Goal: Information Seeking & Learning: Learn about a topic

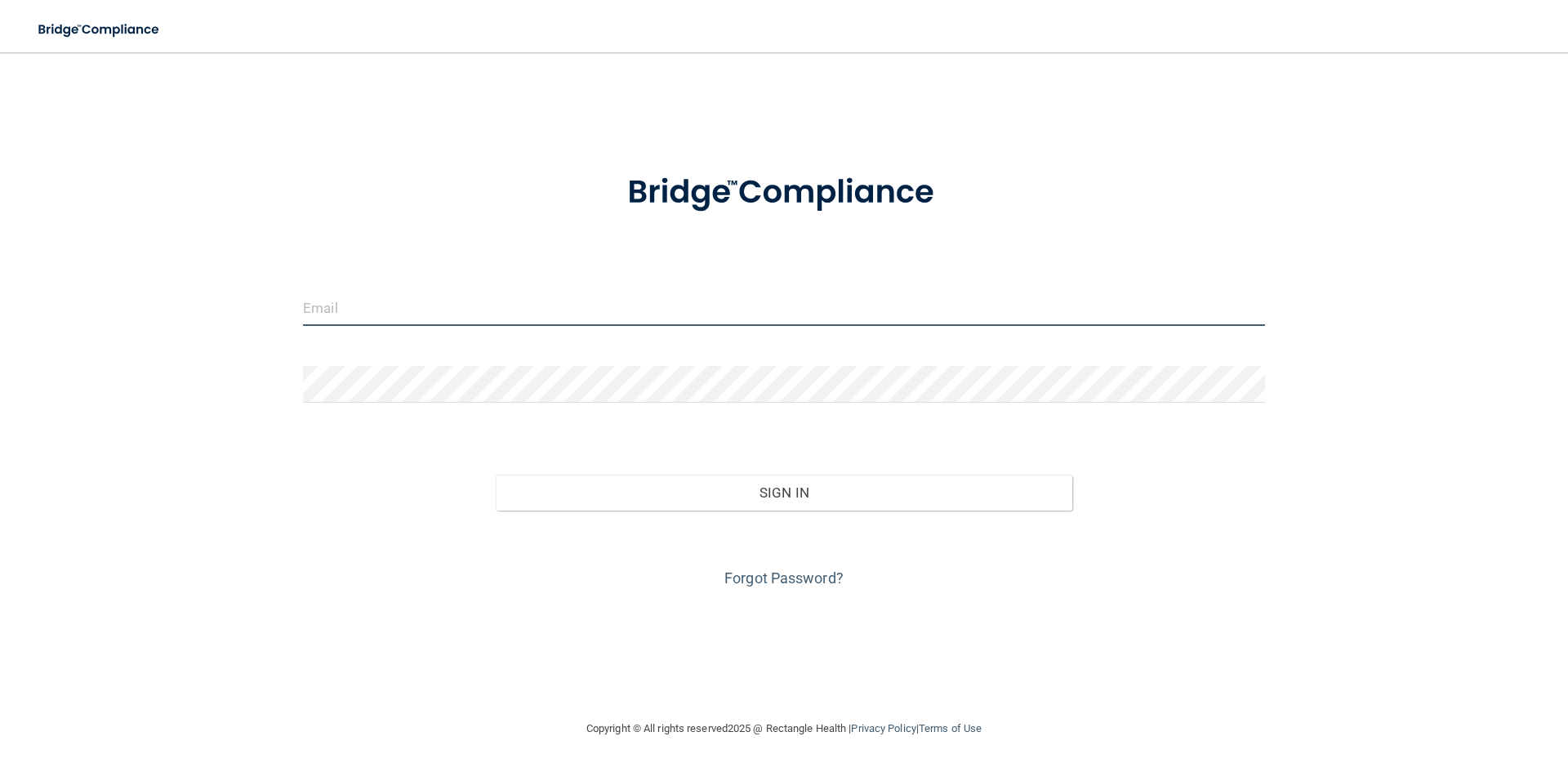
click at [490, 319] on input "email" at bounding box center [784, 307] width 962 height 36
type input "[EMAIL_ADDRESS][DOMAIN_NAME]"
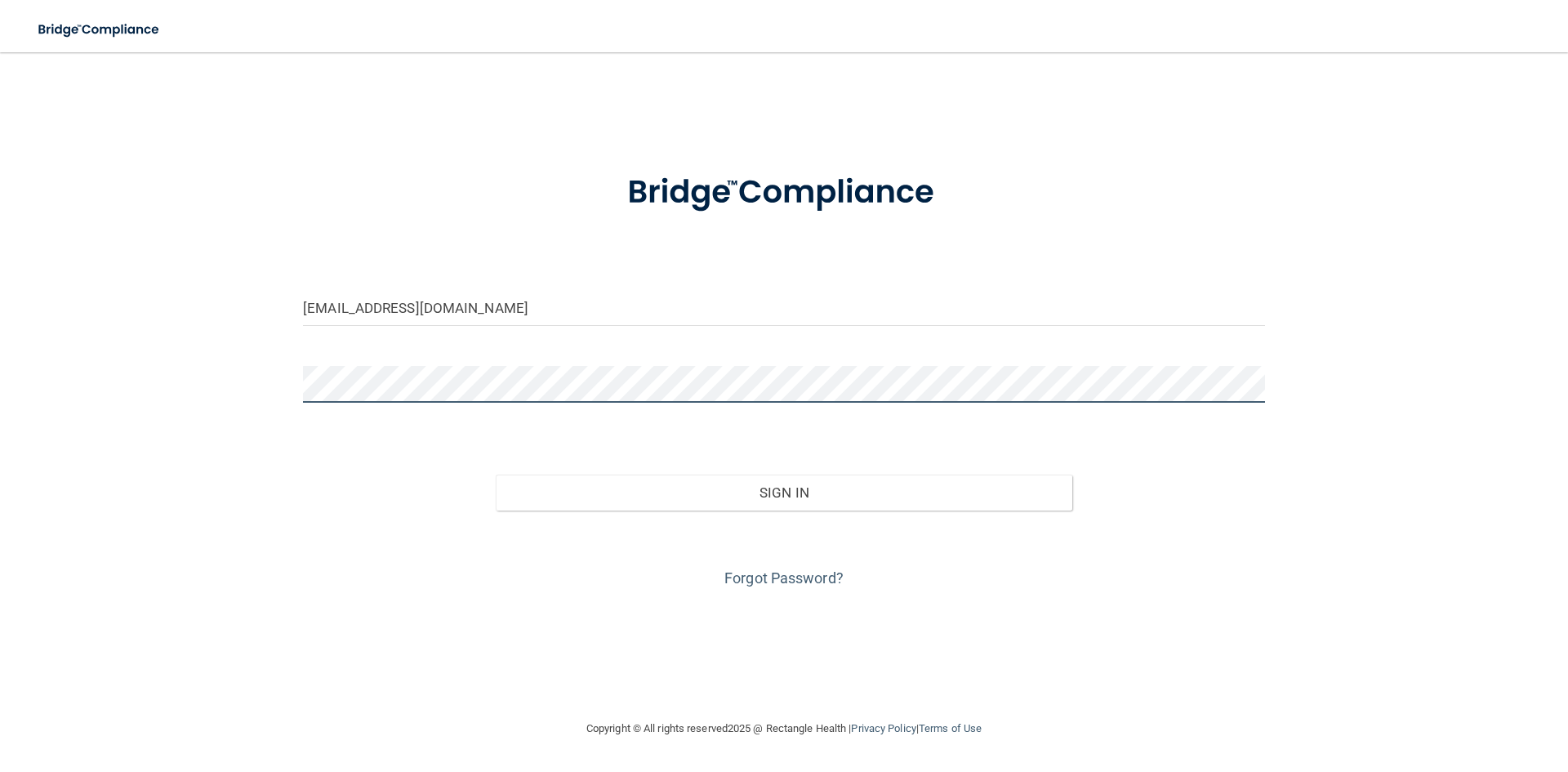
click at [496, 474] on button "Sign In" at bounding box center [784, 492] width 578 height 36
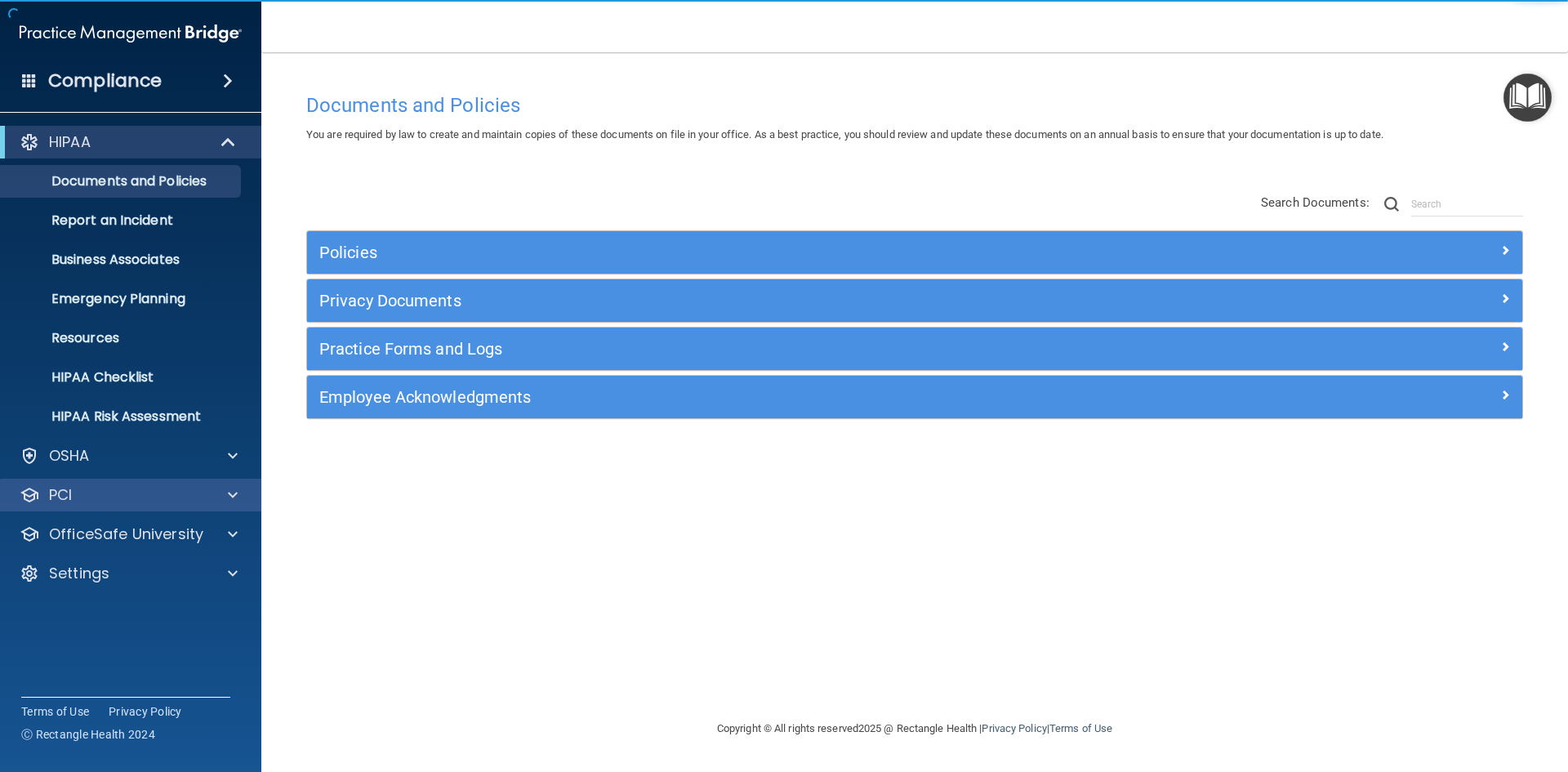
click at [109, 484] on div "PCI" at bounding box center [131, 495] width 262 height 33
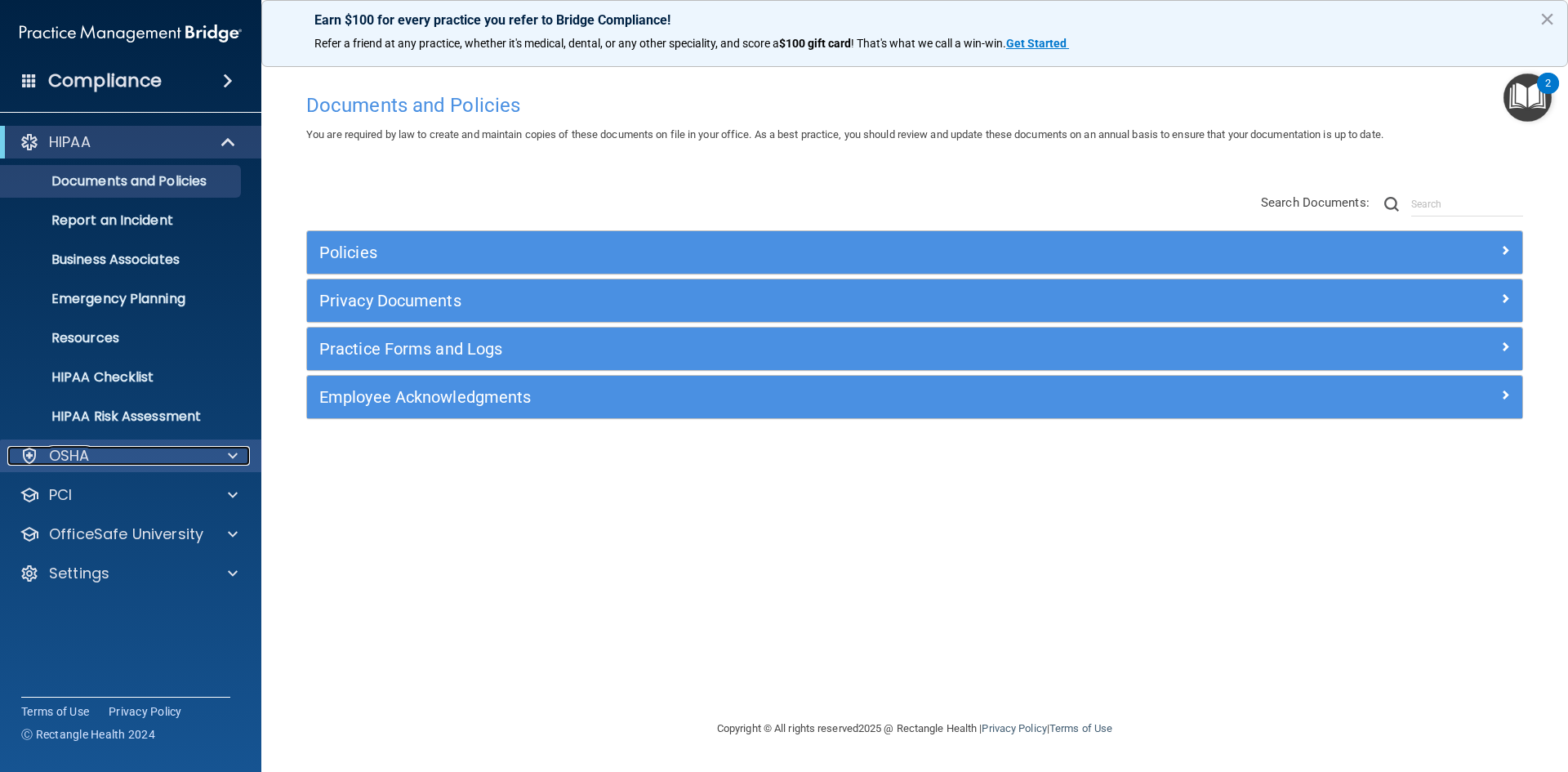
click at [108, 451] on div "OSHA" at bounding box center [109, 456] width 203 height 20
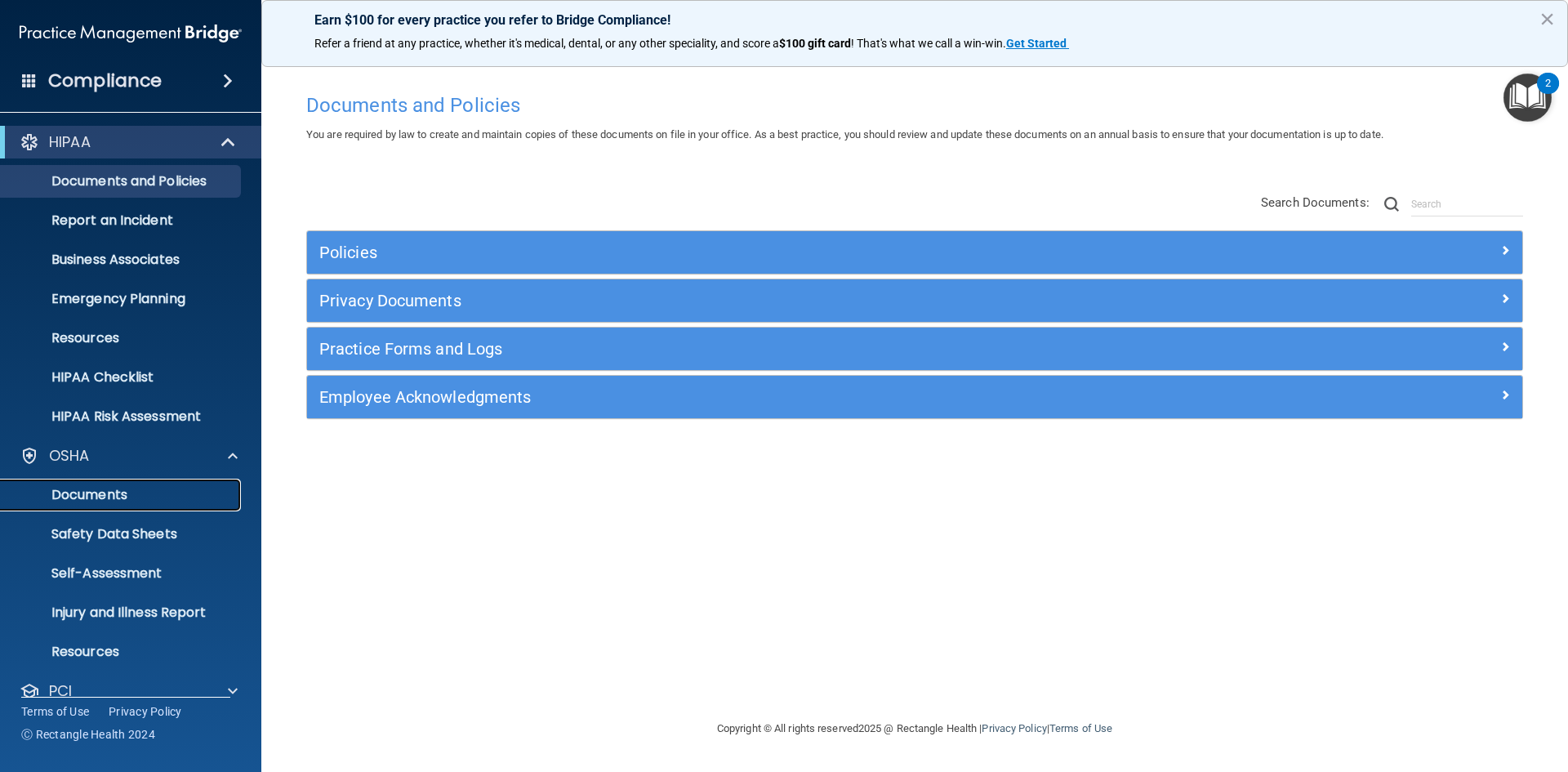
click at [118, 484] on link "Documents" at bounding box center [112, 495] width 257 height 33
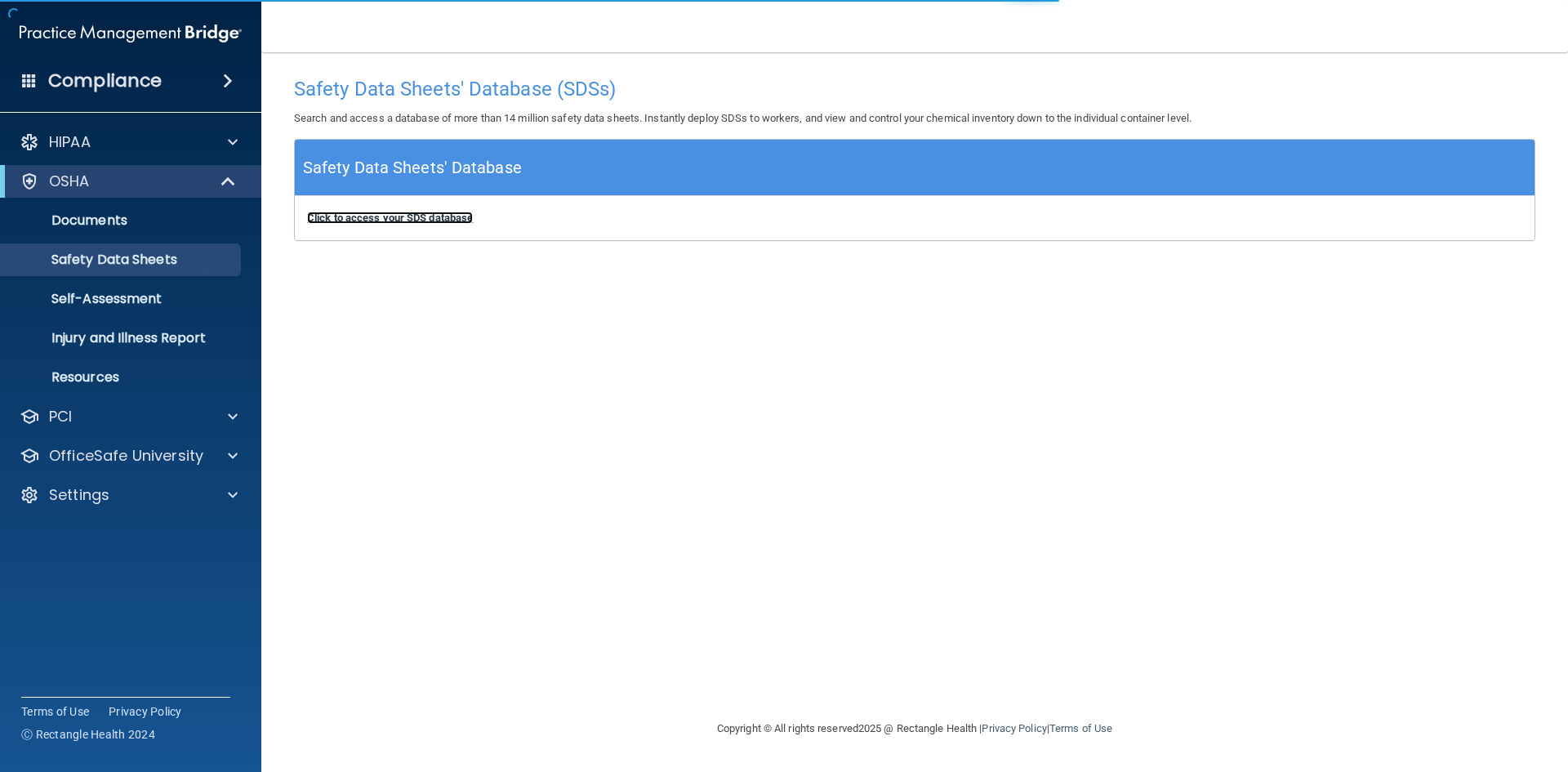
click at [380, 222] on b "Click to access your SDS database" at bounding box center [389, 217] width 165 height 12
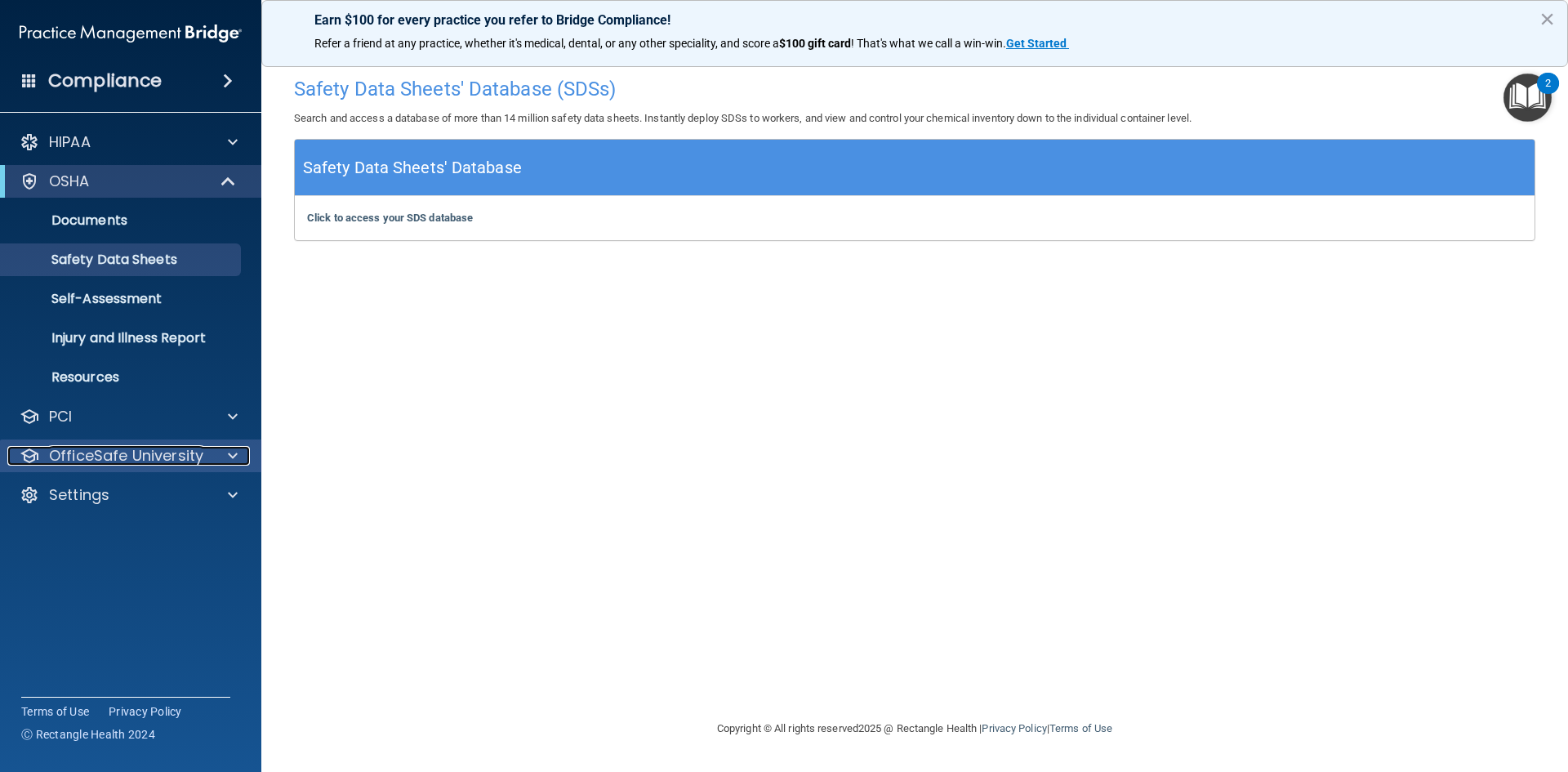
click at [122, 455] on p "OfficeSafe University" at bounding box center [126, 456] width 154 height 20
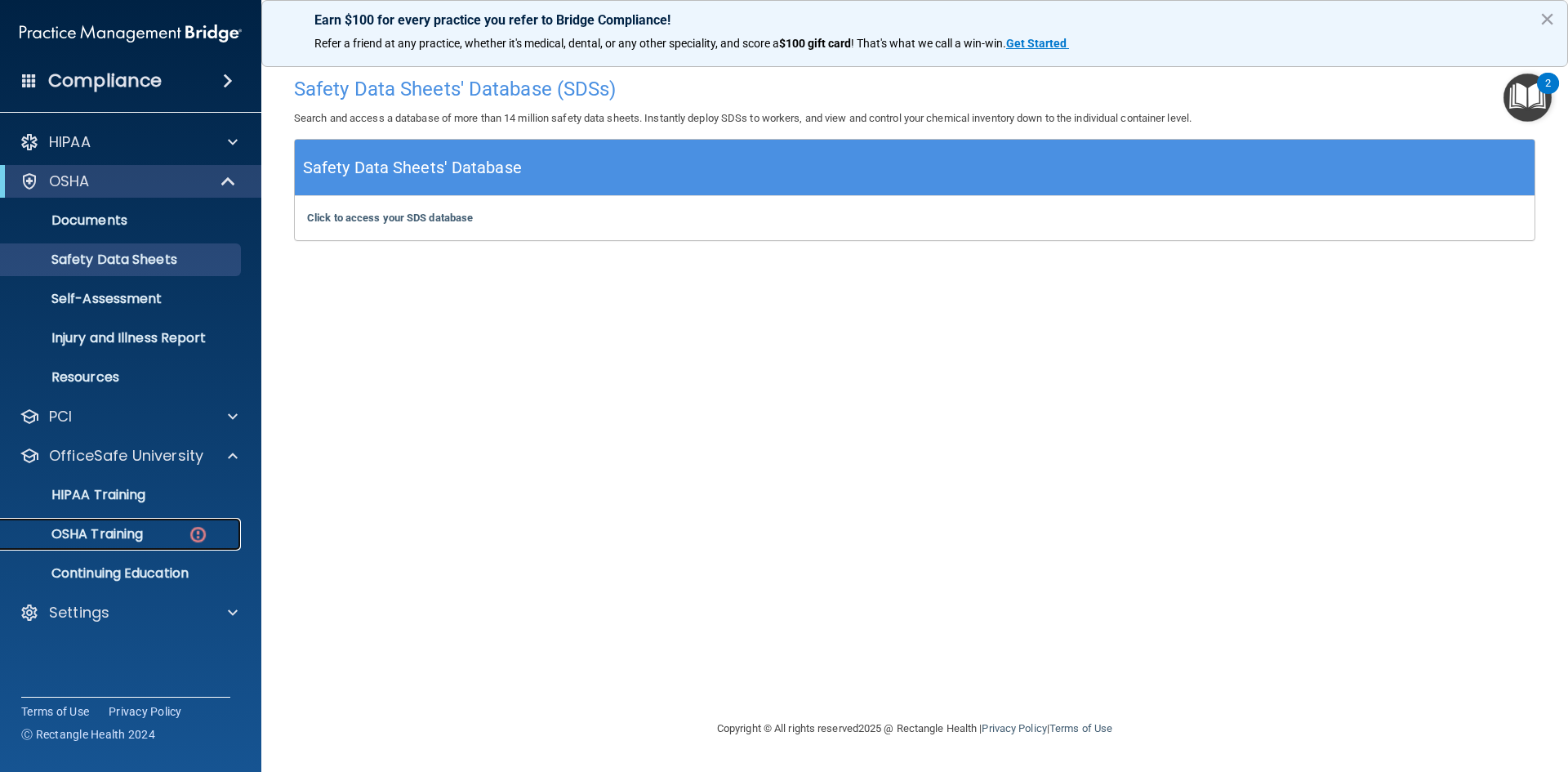
click at [120, 528] on p "OSHA Training" at bounding box center [77, 534] width 132 height 16
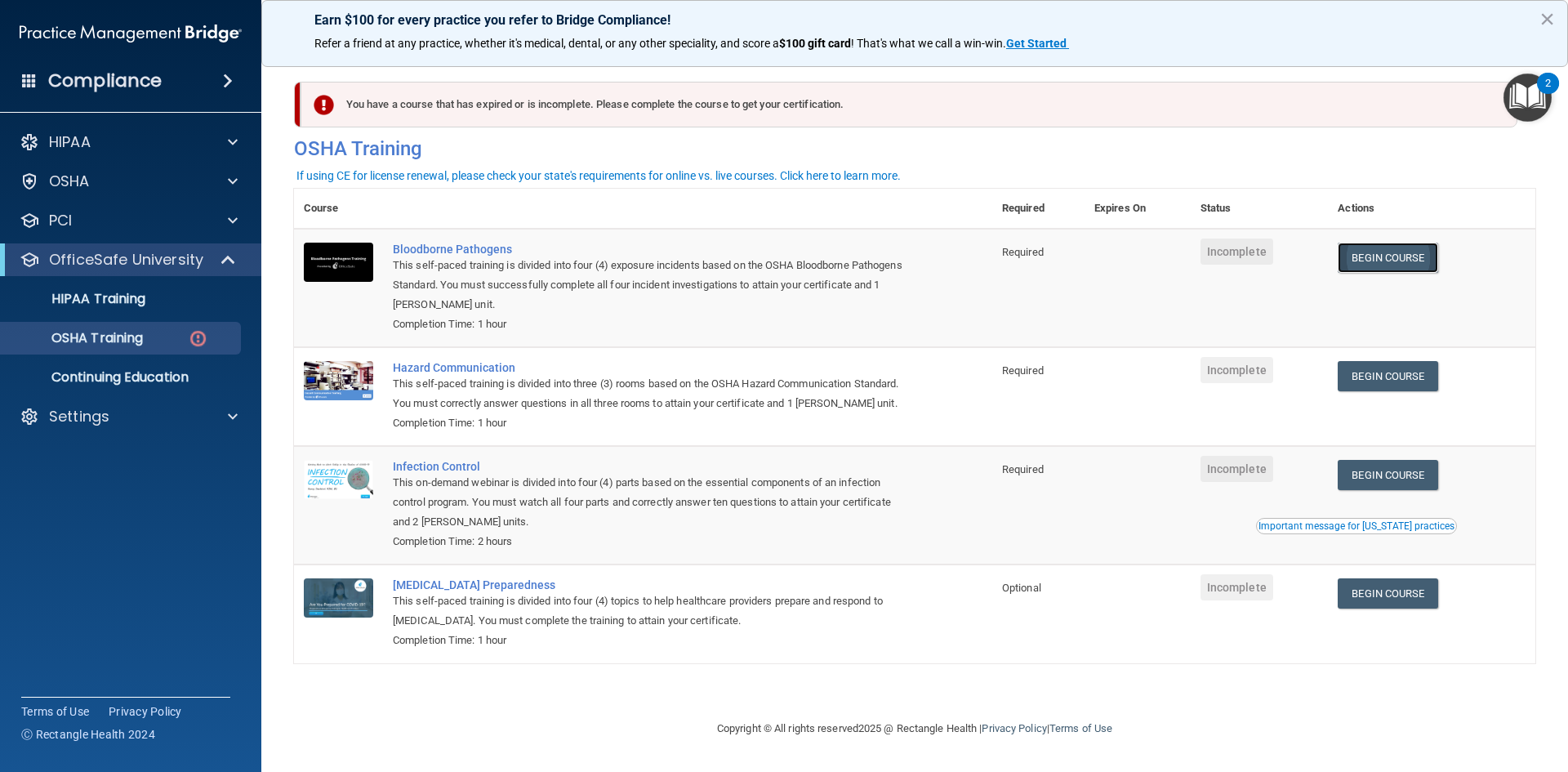
click at [1398, 258] on link "Begin Course" at bounding box center [1387, 258] width 99 height 31
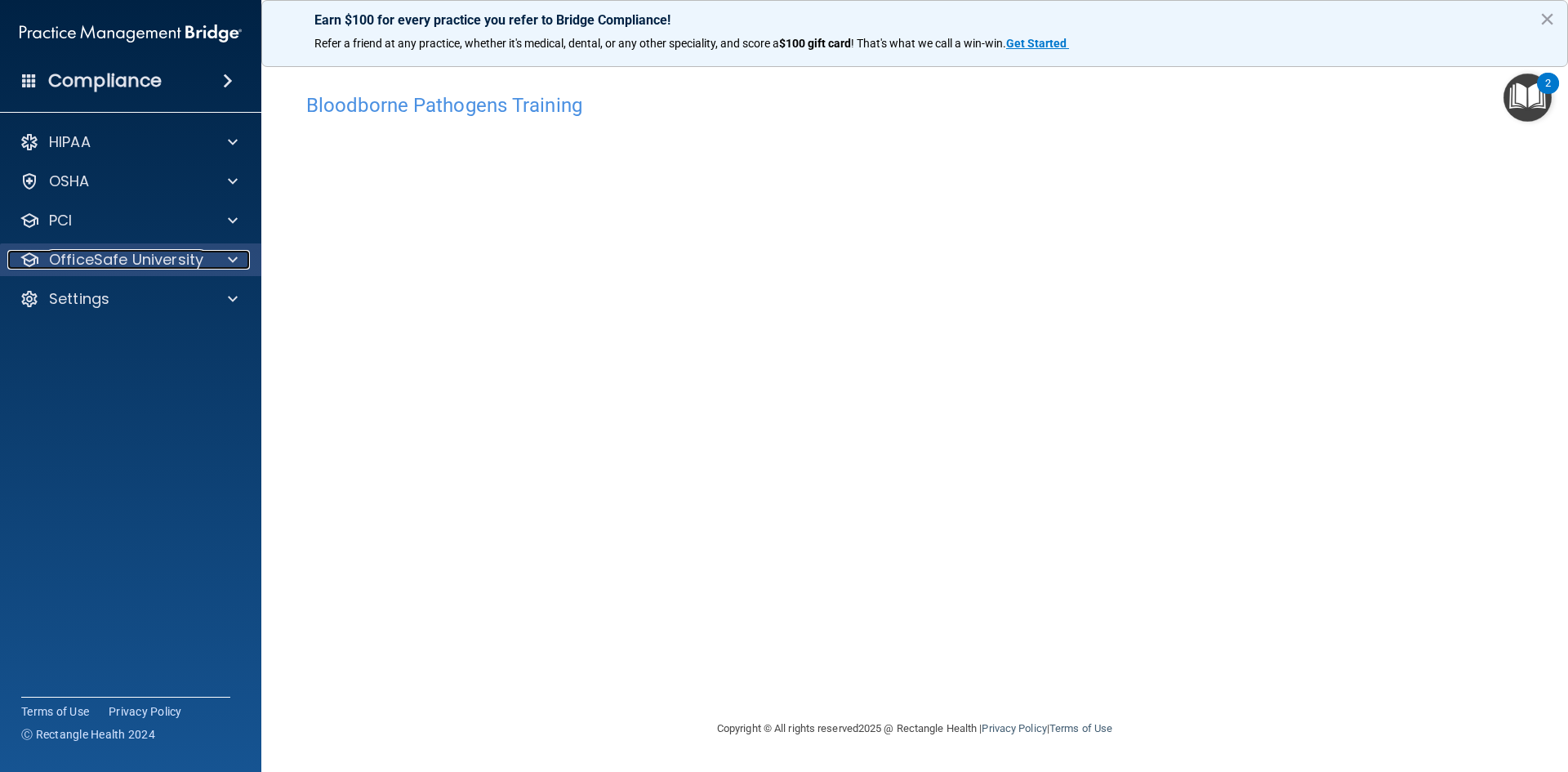
click at [92, 263] on p "OfficeSafe University" at bounding box center [126, 260] width 154 height 20
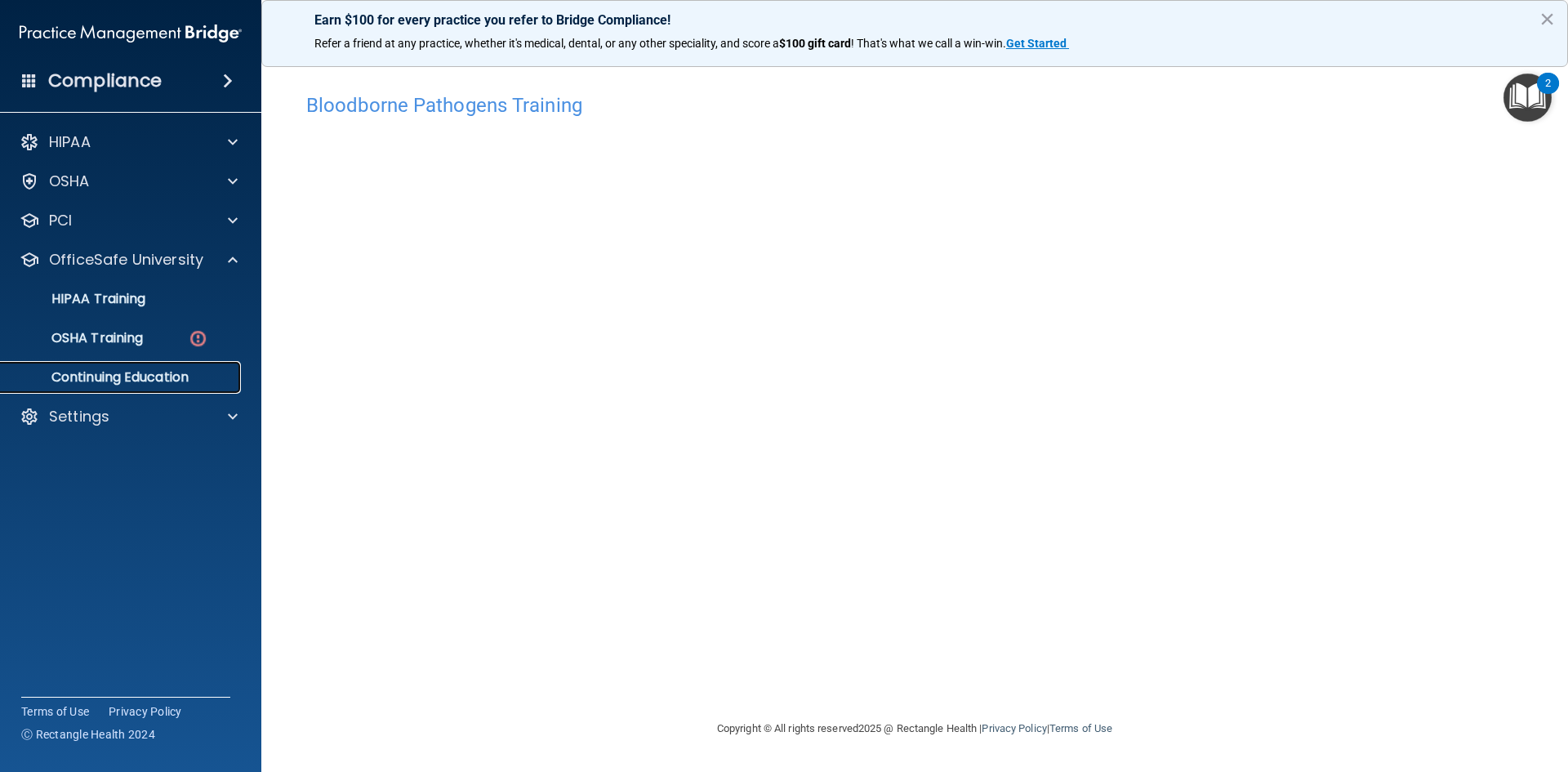
click at [100, 372] on p "Continuing Education" at bounding box center [122, 377] width 223 height 16
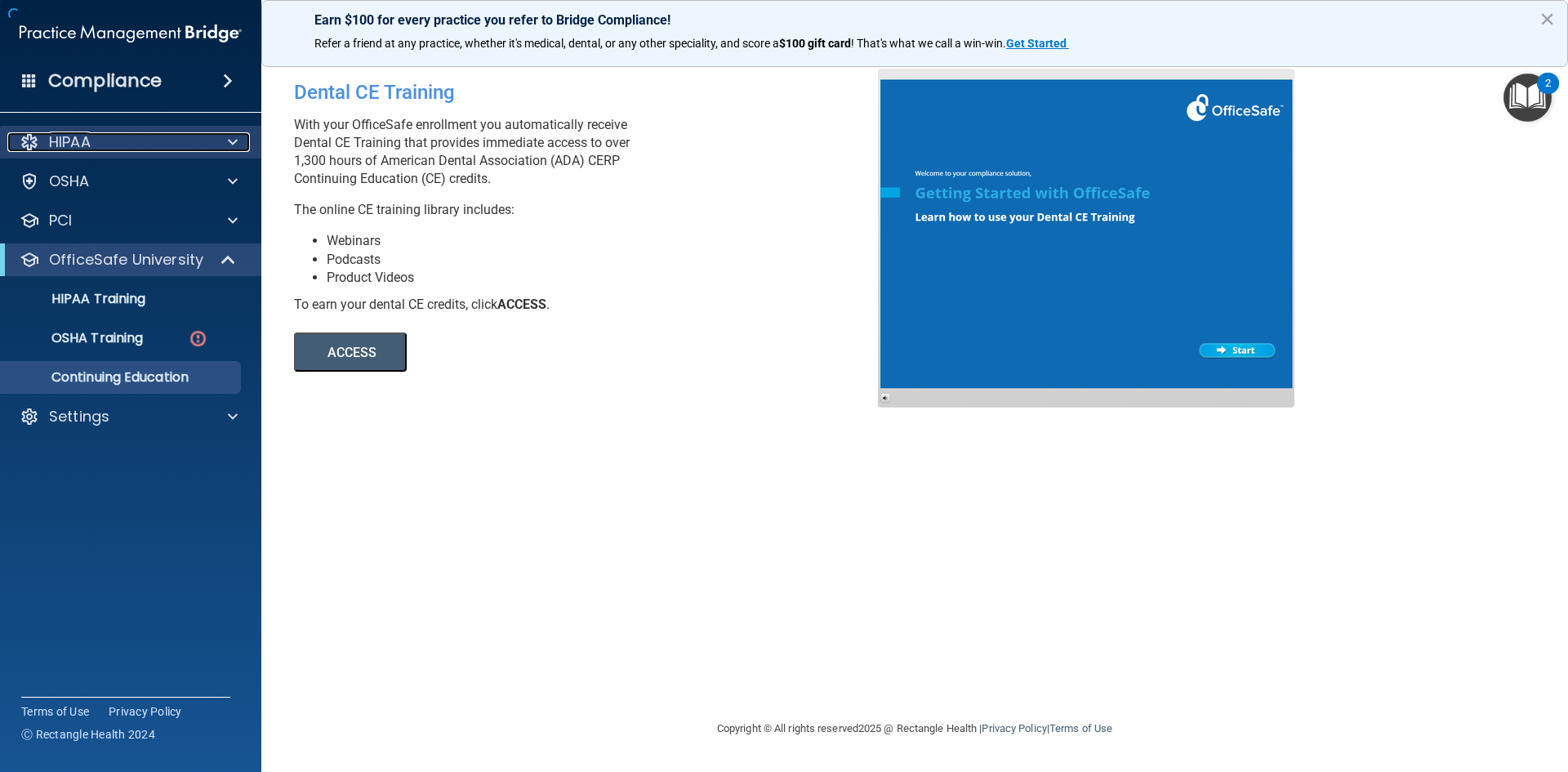
click at [109, 143] on div "HIPAA" at bounding box center [109, 142] width 203 height 20
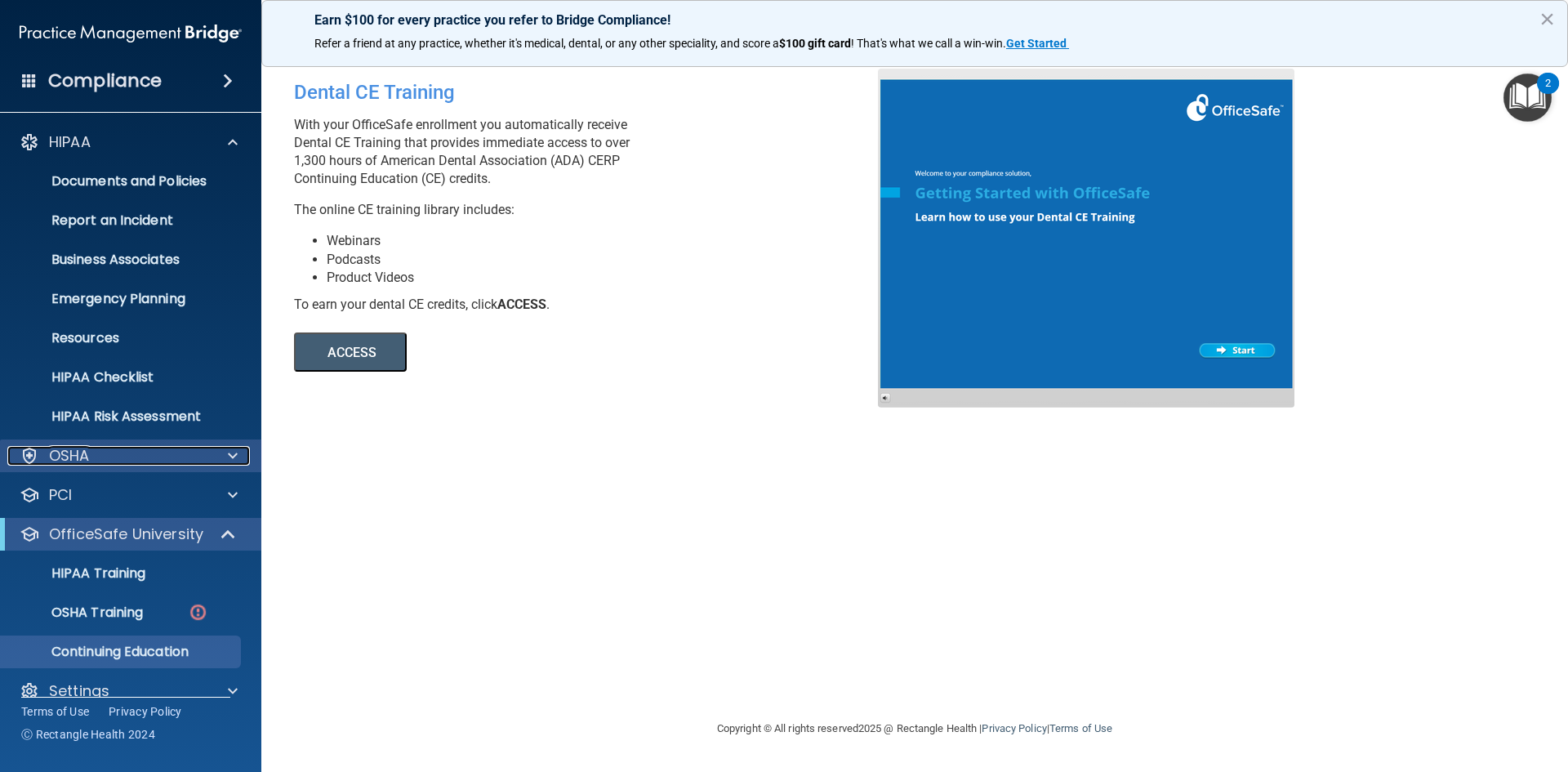
click at [74, 456] on p "OSHA" at bounding box center [70, 456] width 41 height 20
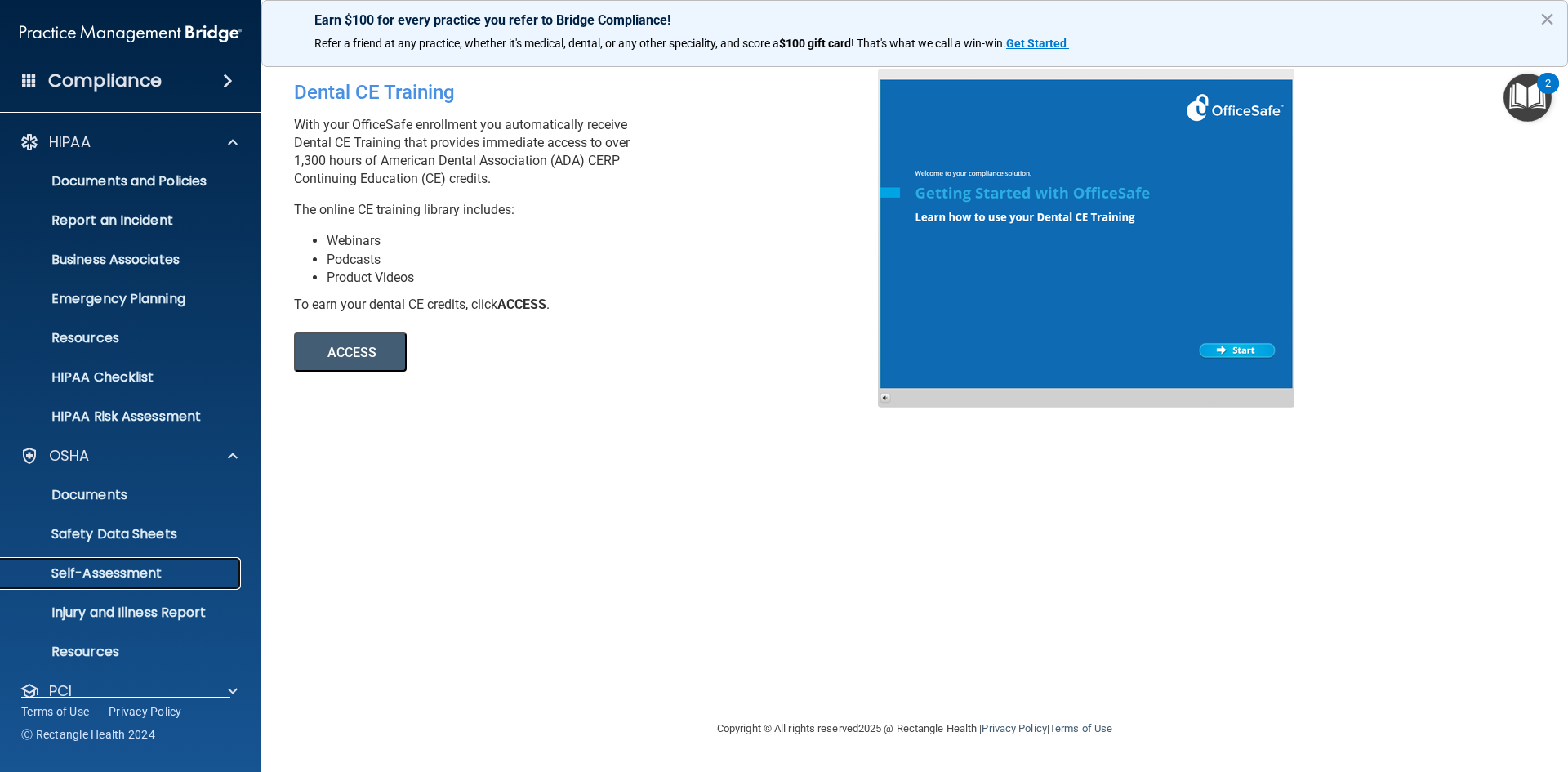
click at [96, 577] on p "Self-Assessment" at bounding box center [122, 573] width 223 height 16
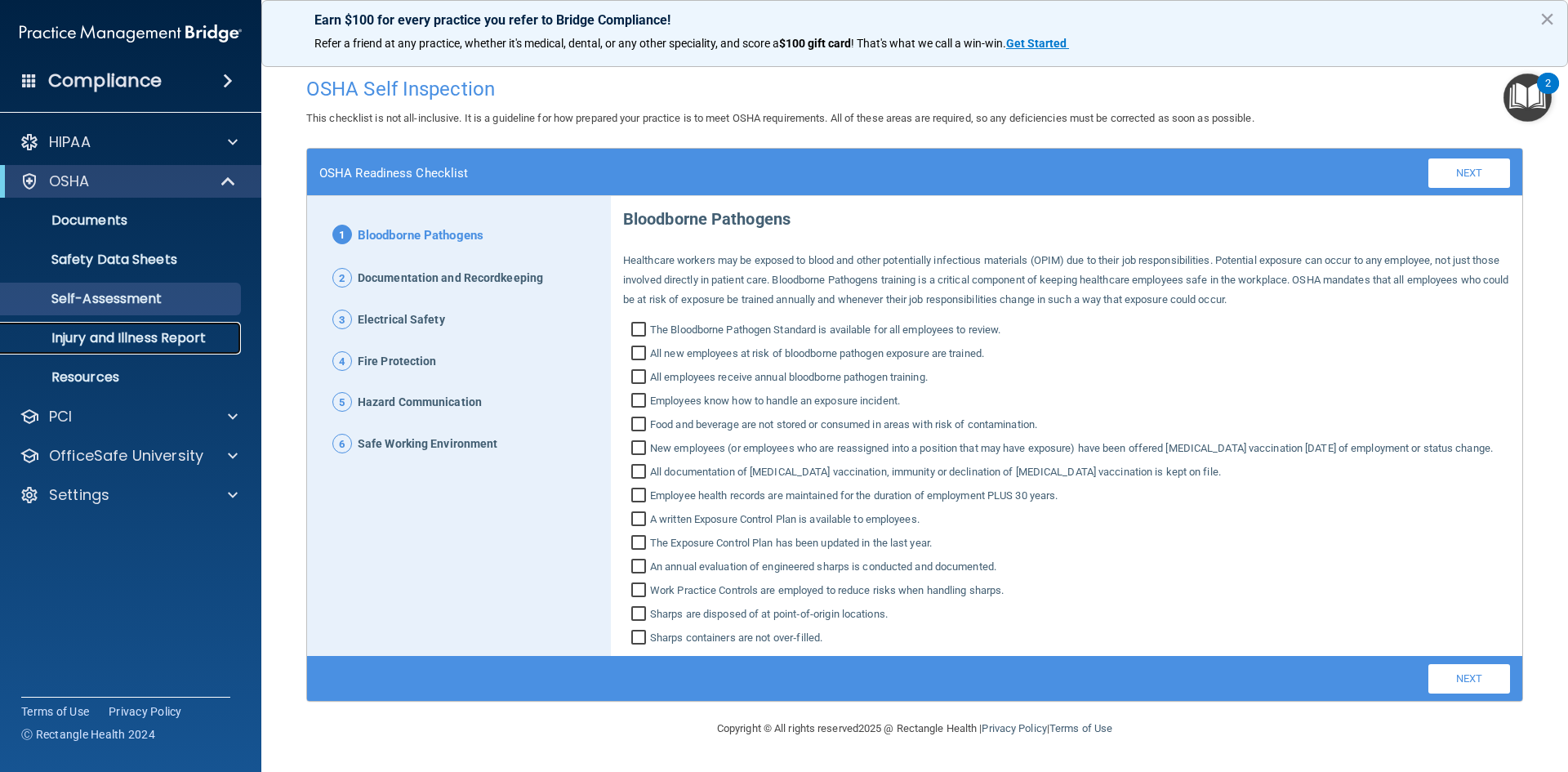
click at [82, 336] on p "Injury and Illness Report" at bounding box center [122, 338] width 223 height 16
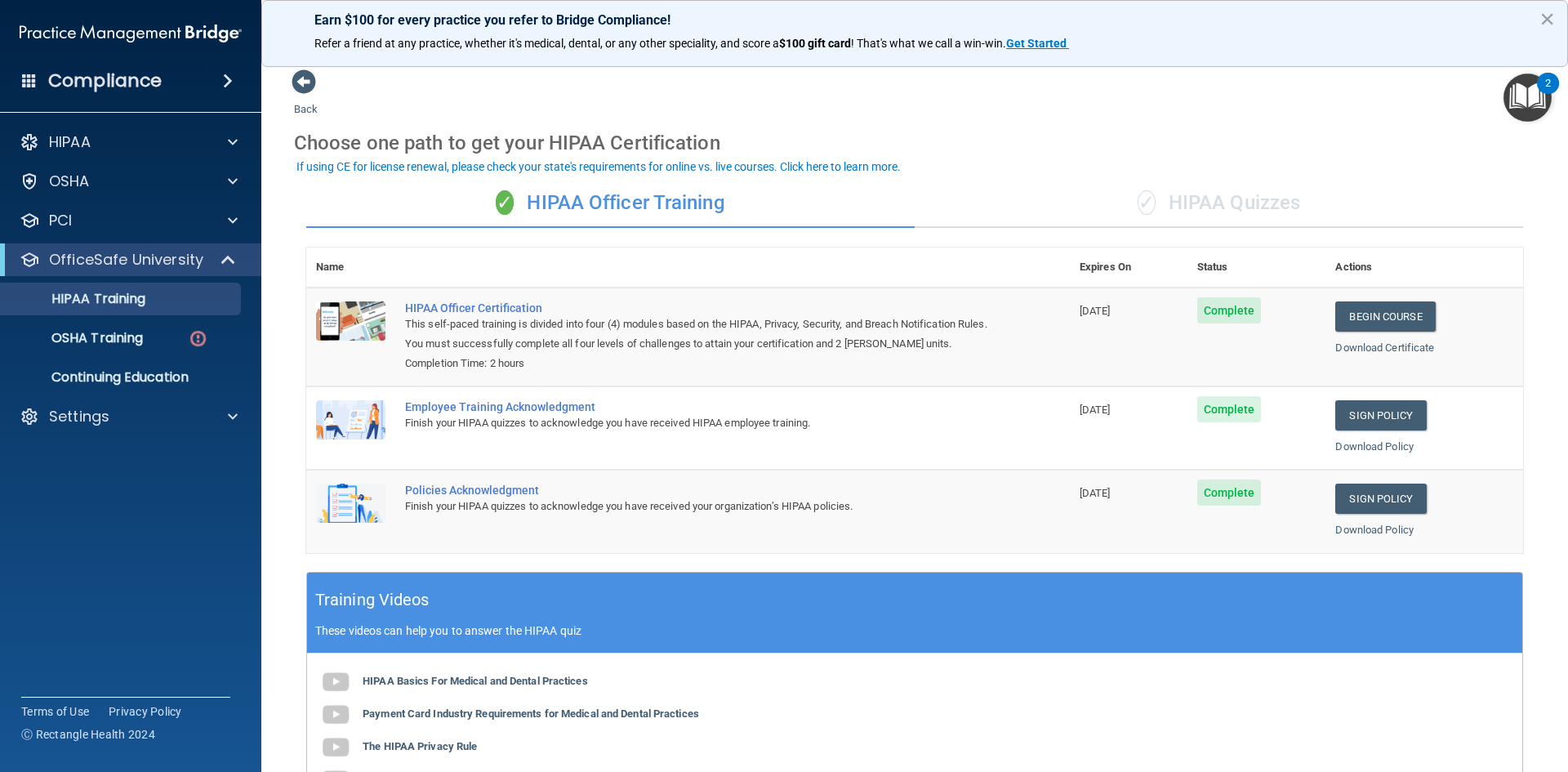
click at [1228, 192] on div "✓ HIPAA Quizzes" at bounding box center [1218, 204] width 608 height 49
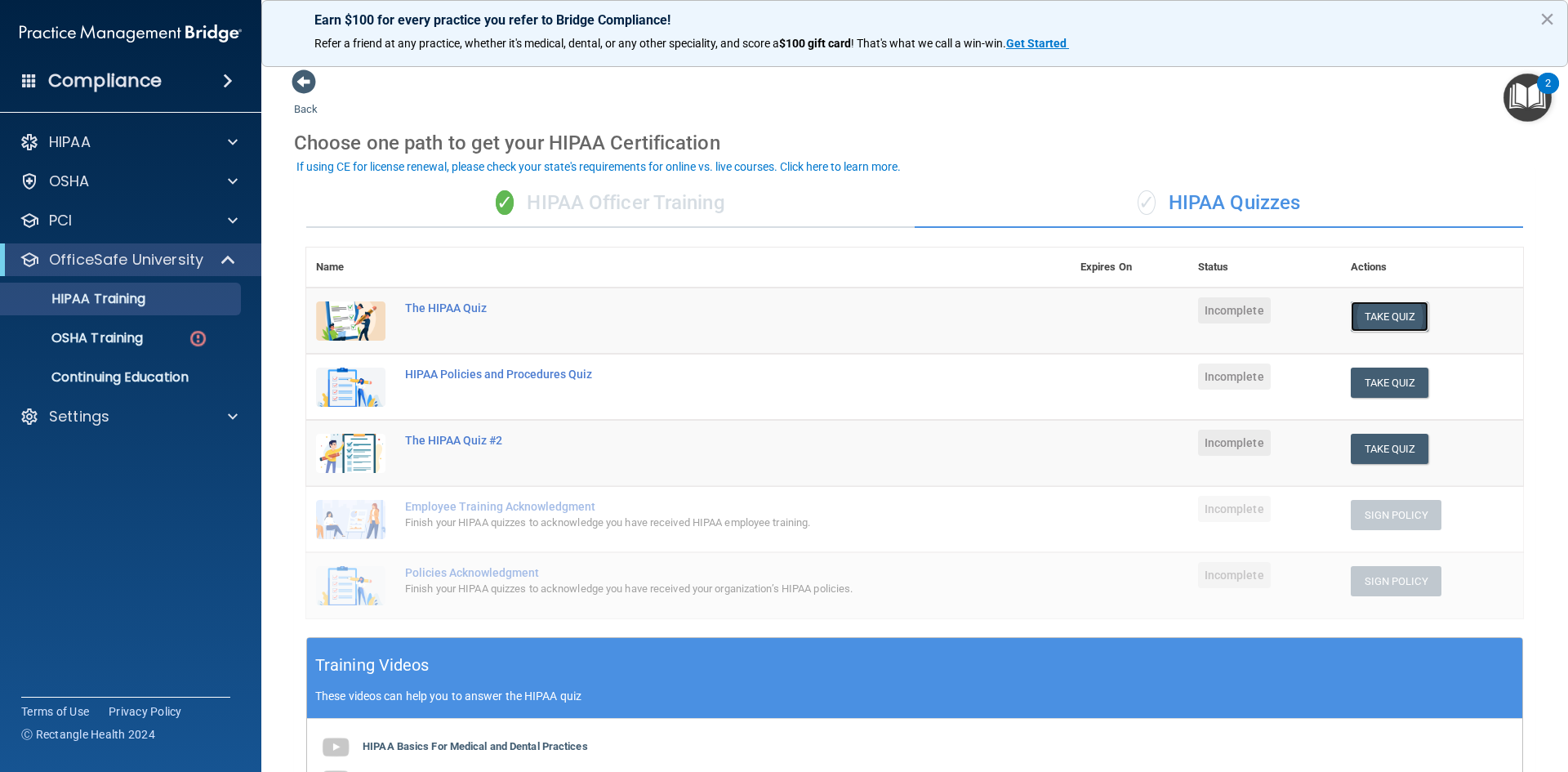
click at [1377, 310] on button "Take Quiz" at bounding box center [1390, 316] width 78 height 31
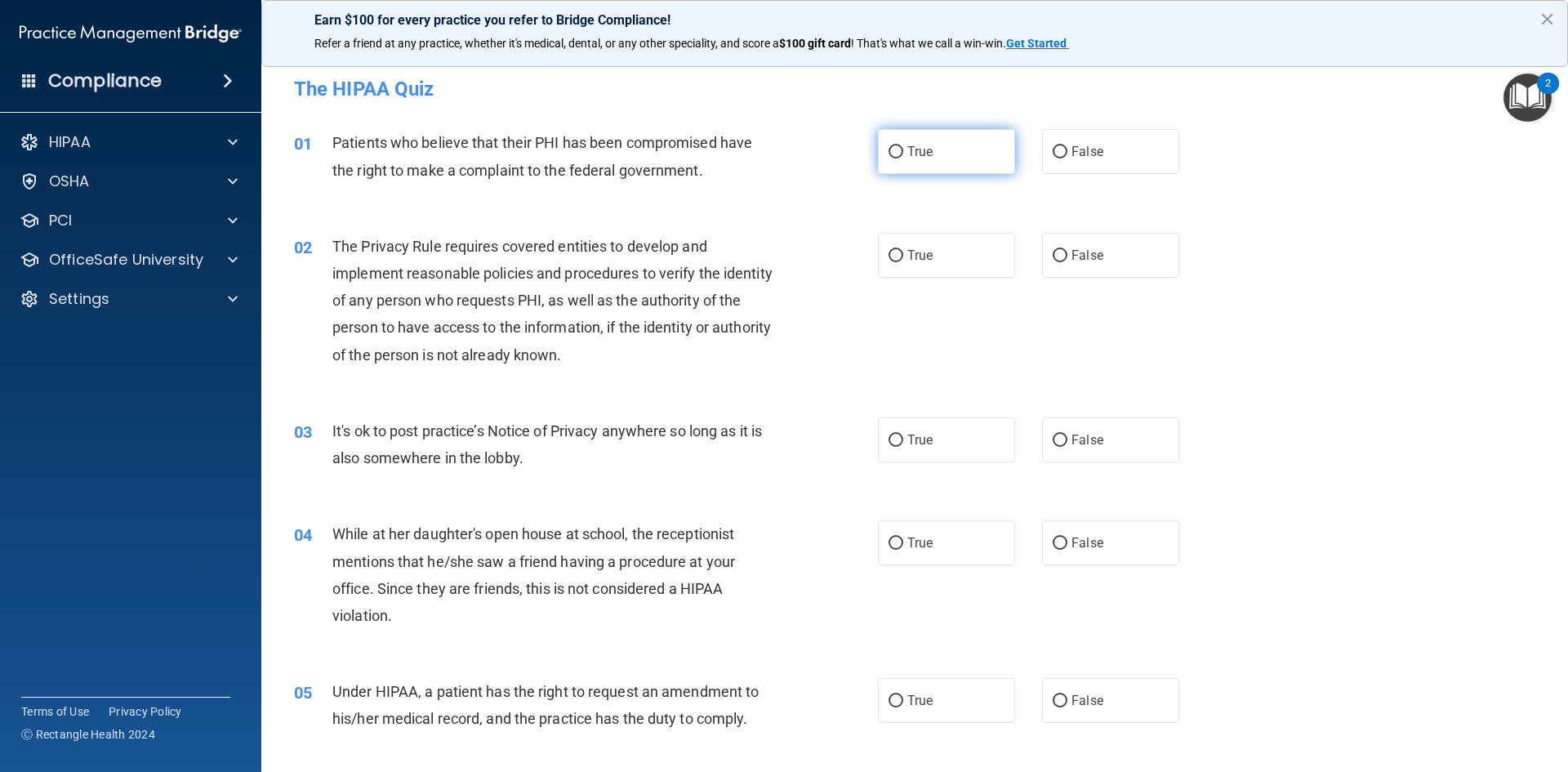
click at [942, 164] on label "True" at bounding box center [946, 151] width 137 height 45
click at [903, 159] on input "True" at bounding box center [896, 152] width 14 height 12
radio input "true"
click at [893, 265] on label "True" at bounding box center [946, 255] width 137 height 45
click at [893, 262] on input "True" at bounding box center [896, 256] width 14 height 12
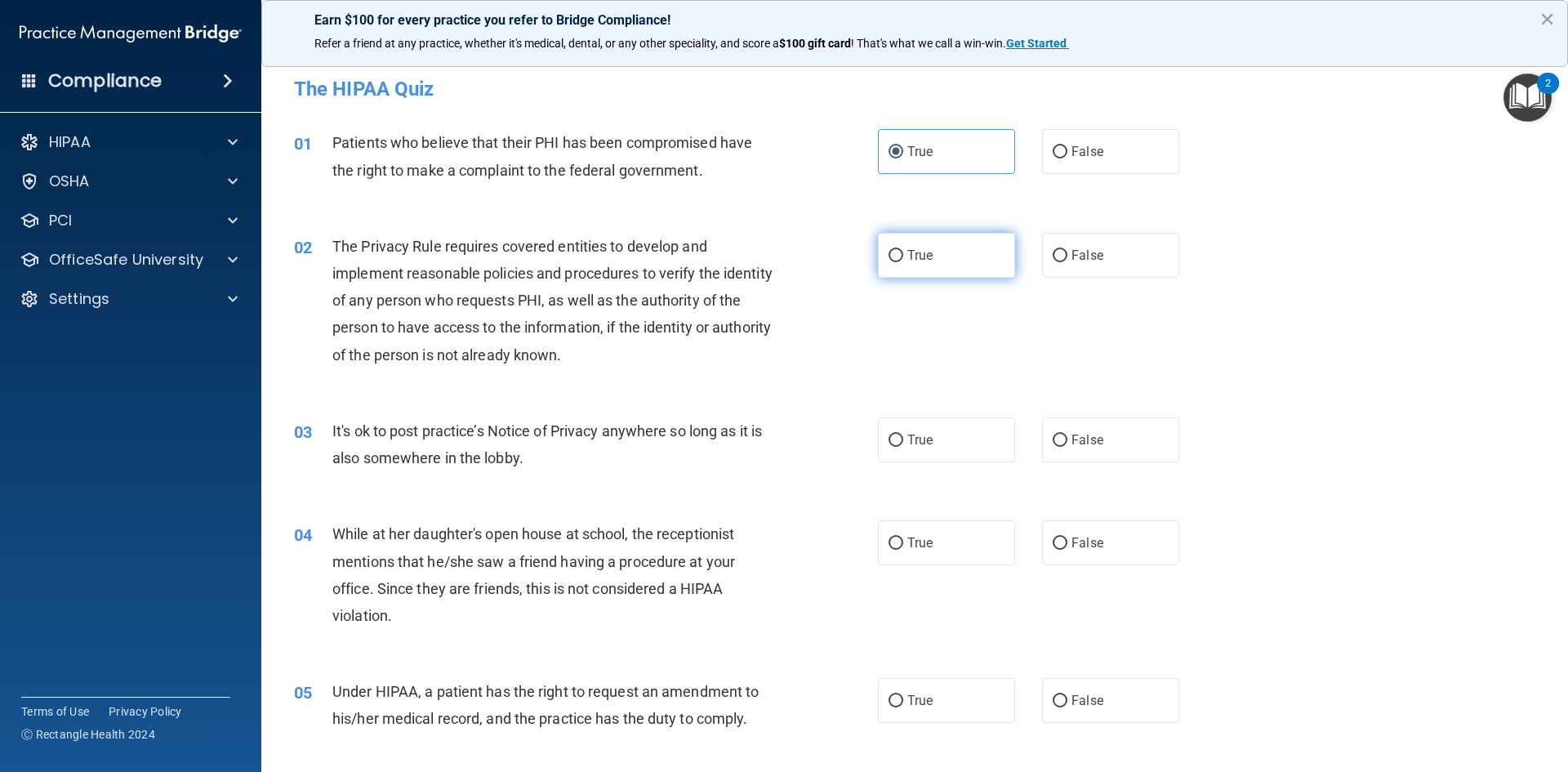
radio input "true"
click at [1064, 449] on label "False" at bounding box center [1111, 439] width 137 height 45
click at [1064, 447] on input "False" at bounding box center [1059, 440] width 14 height 12
radio input "true"
click at [1097, 536] on label "False" at bounding box center [1111, 542] width 137 height 45
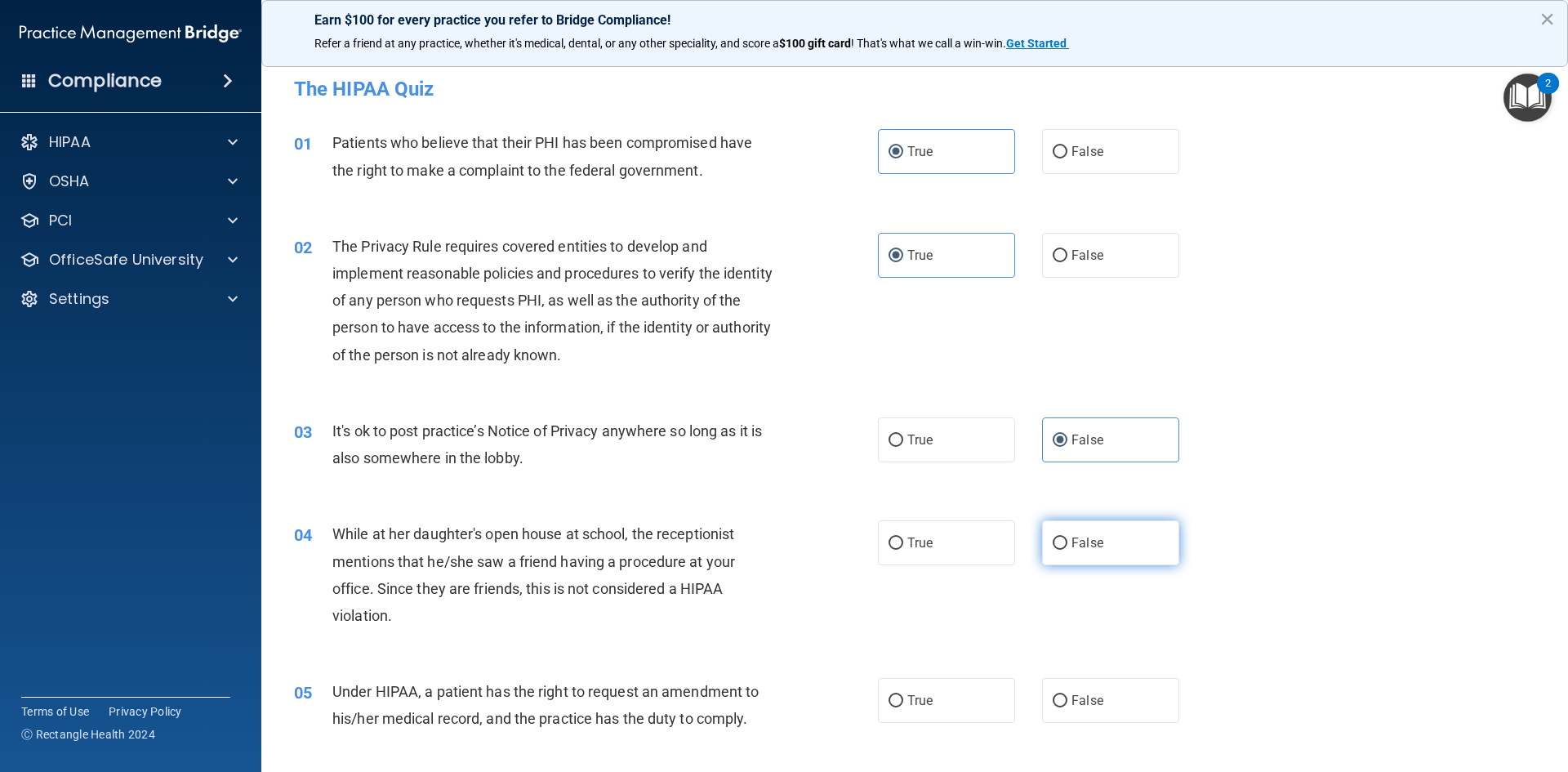
click at [1068, 538] on input "False" at bounding box center [1059, 544] width 14 height 12
radio input "true"
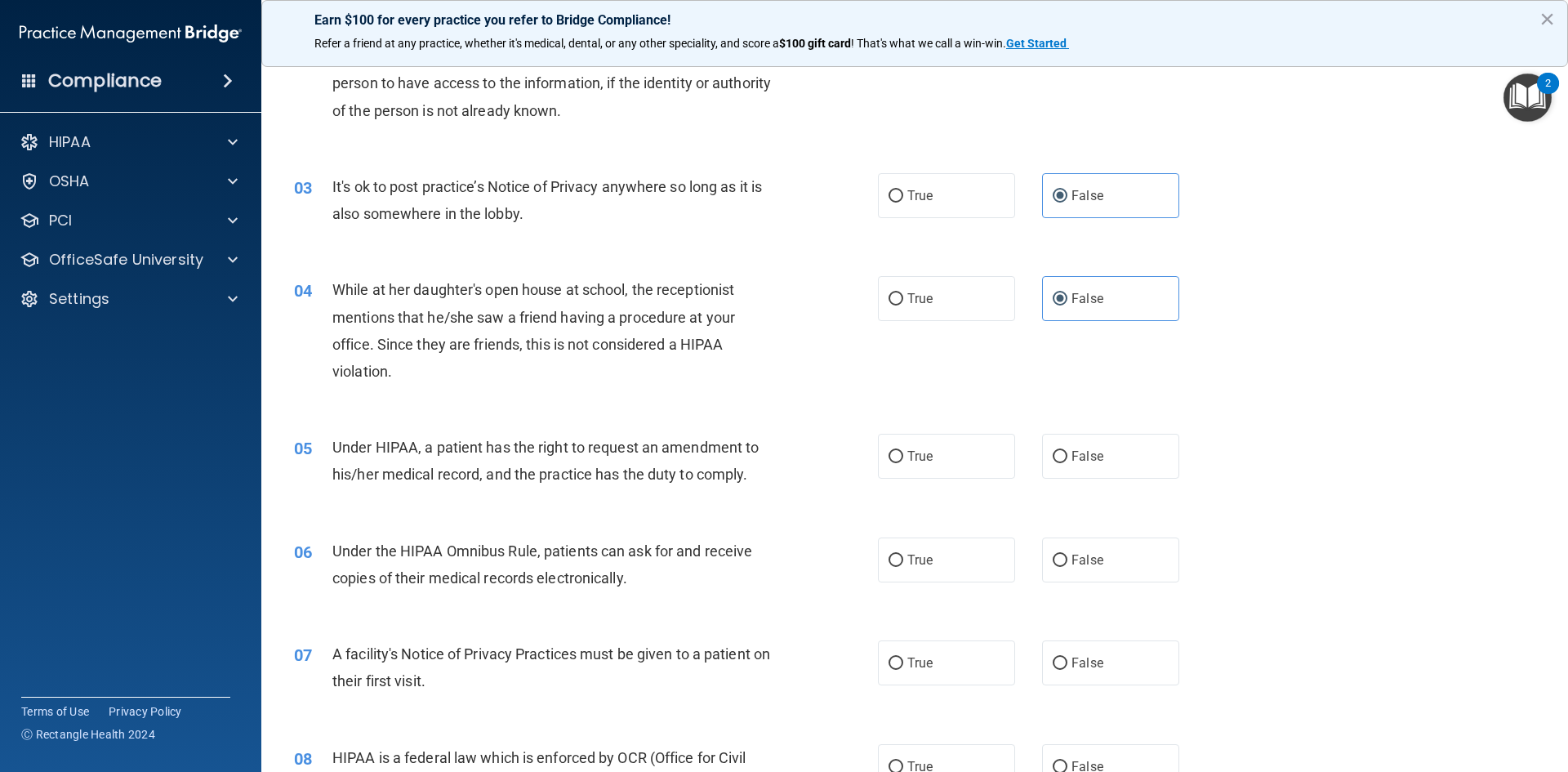
scroll to position [245, 0]
click at [947, 467] on label "True" at bounding box center [946, 455] width 137 height 45
click at [903, 462] on input "True" at bounding box center [896, 456] width 14 height 12
radio input "true"
click at [1071, 556] on span "False" at bounding box center [1087, 559] width 32 height 15
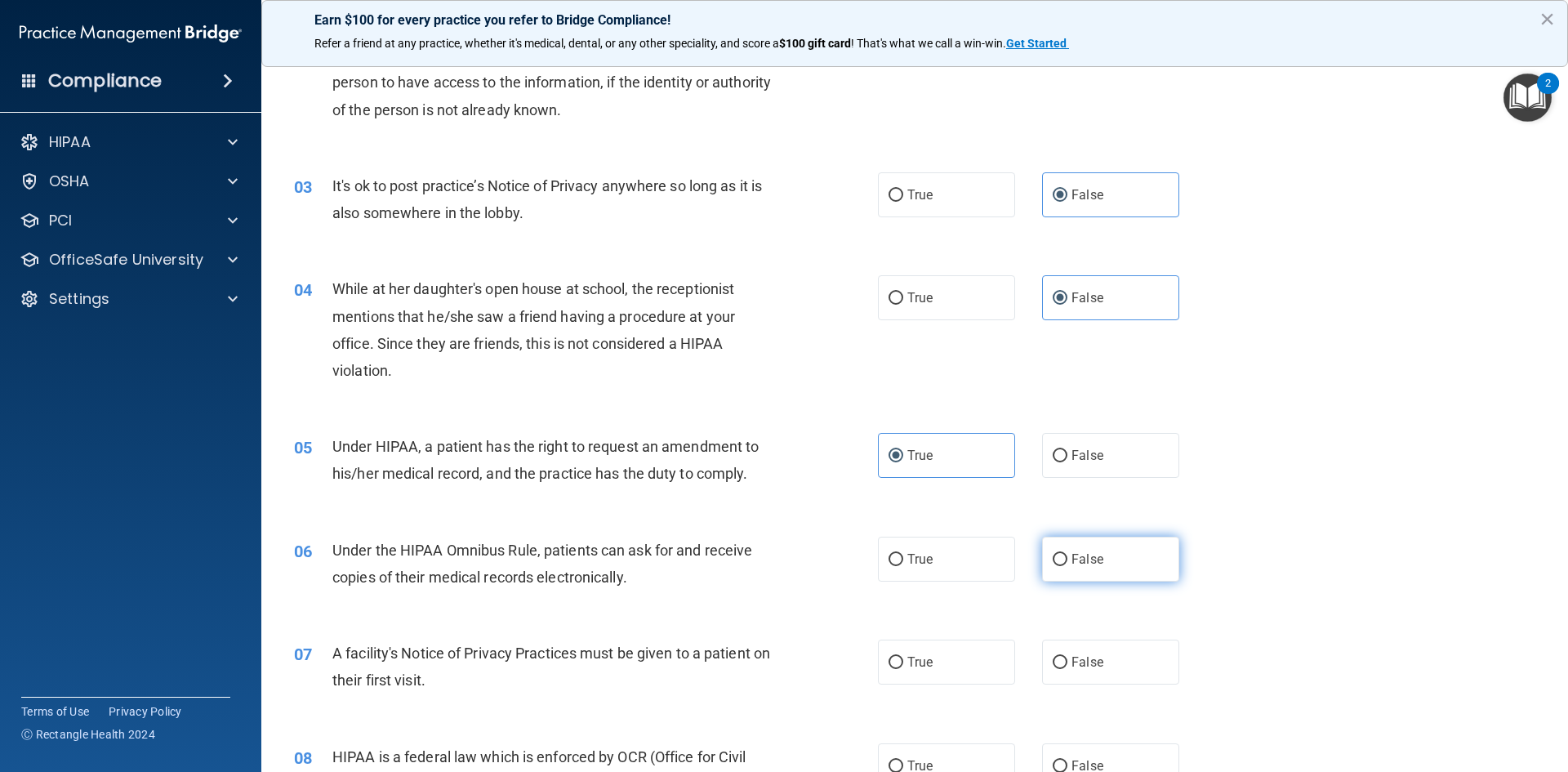
click at [1068, 556] on input "False" at bounding box center [1059, 560] width 14 height 12
radio input "true"
click at [977, 660] on label "True" at bounding box center [946, 662] width 137 height 45
click at [903, 660] on input "True" at bounding box center [896, 663] width 14 height 12
radio input "true"
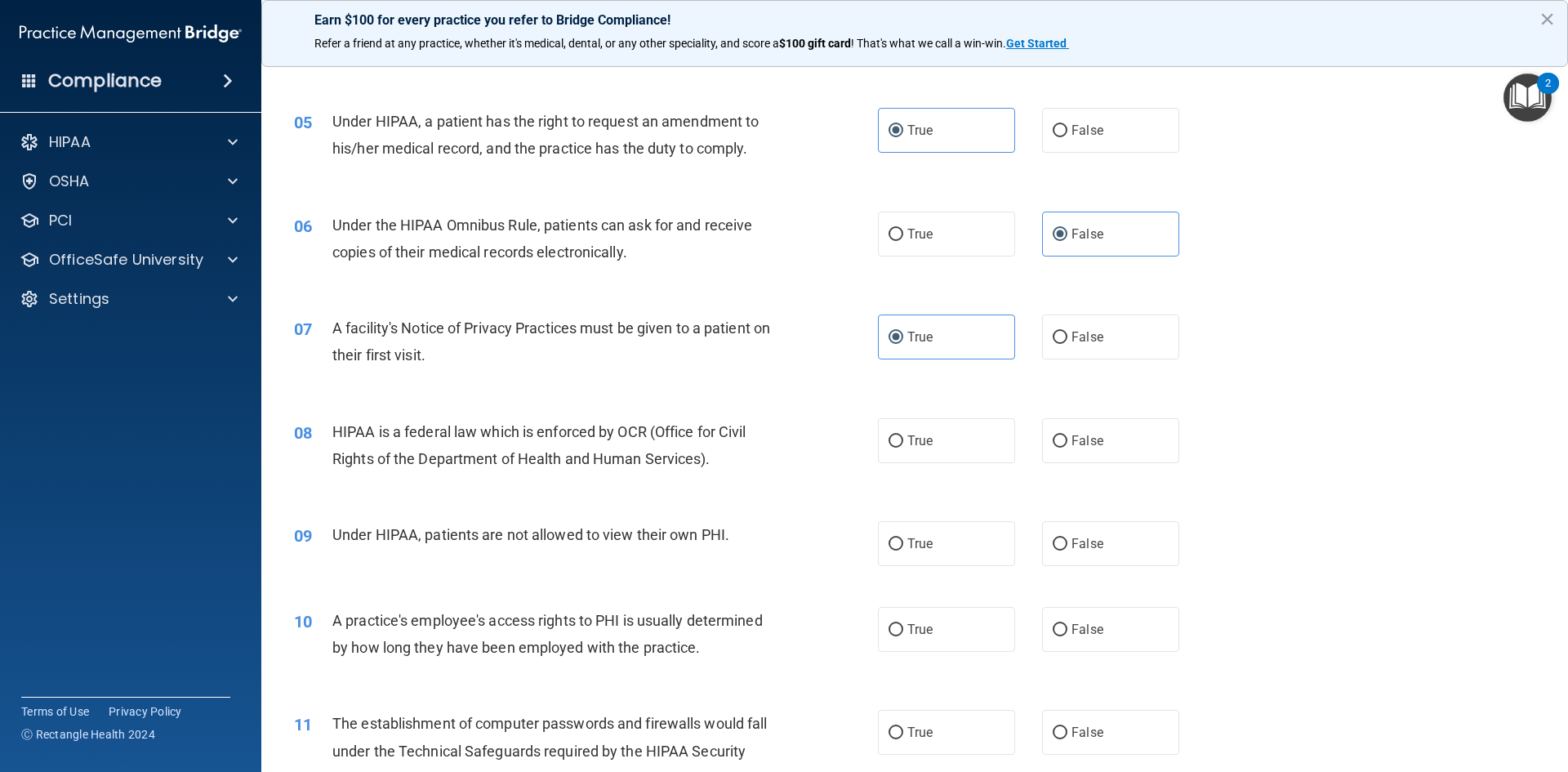
scroll to position [572, 0]
click at [1073, 446] on span "False" at bounding box center [1087, 439] width 32 height 15
click at [1068, 446] on input "False" at bounding box center [1059, 439] width 14 height 12
radio input "true"
click at [1100, 551] on label "False" at bounding box center [1111, 541] width 137 height 45
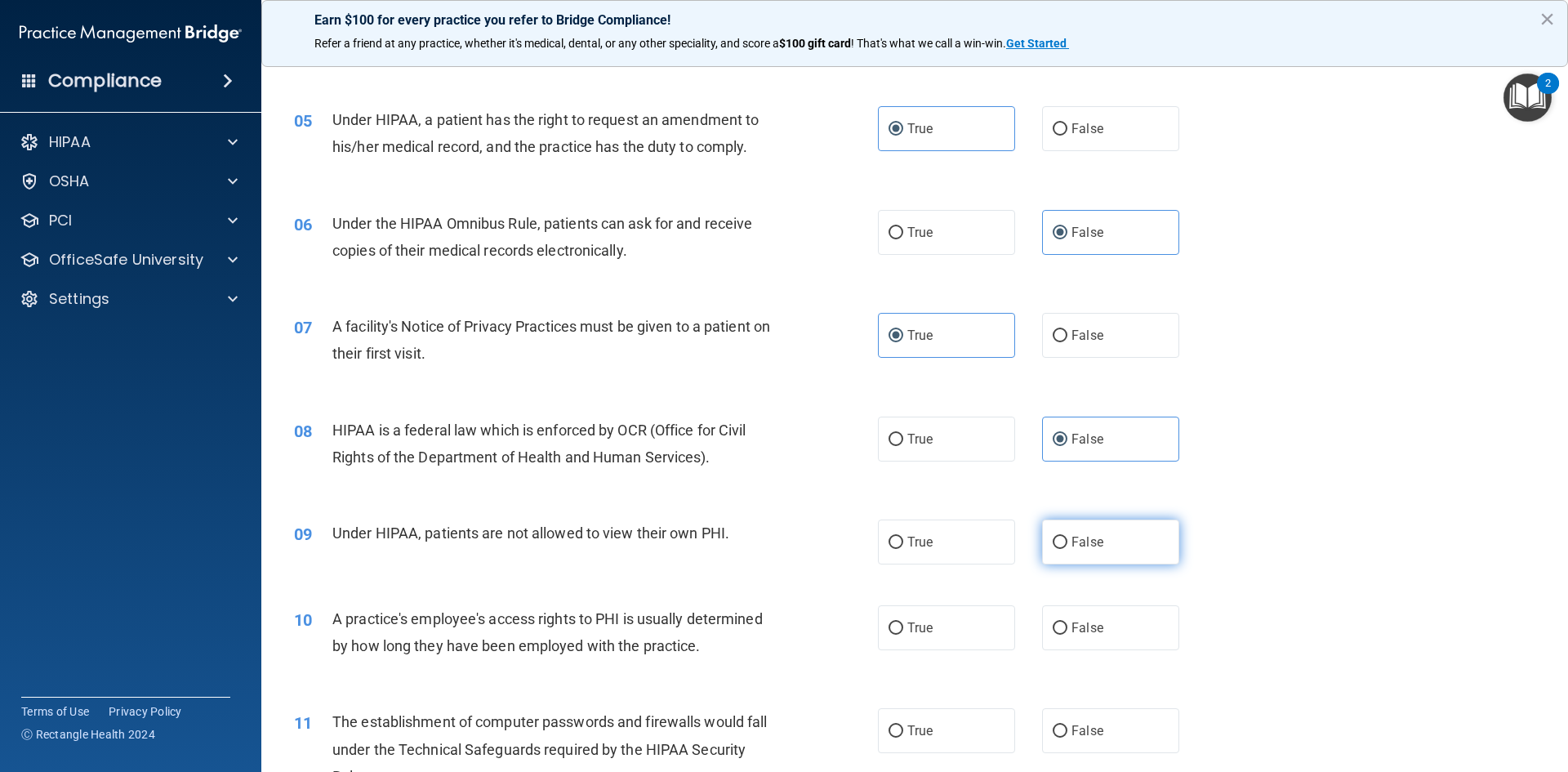
click at [1068, 549] on input "False" at bounding box center [1059, 543] width 14 height 12
radio input "true"
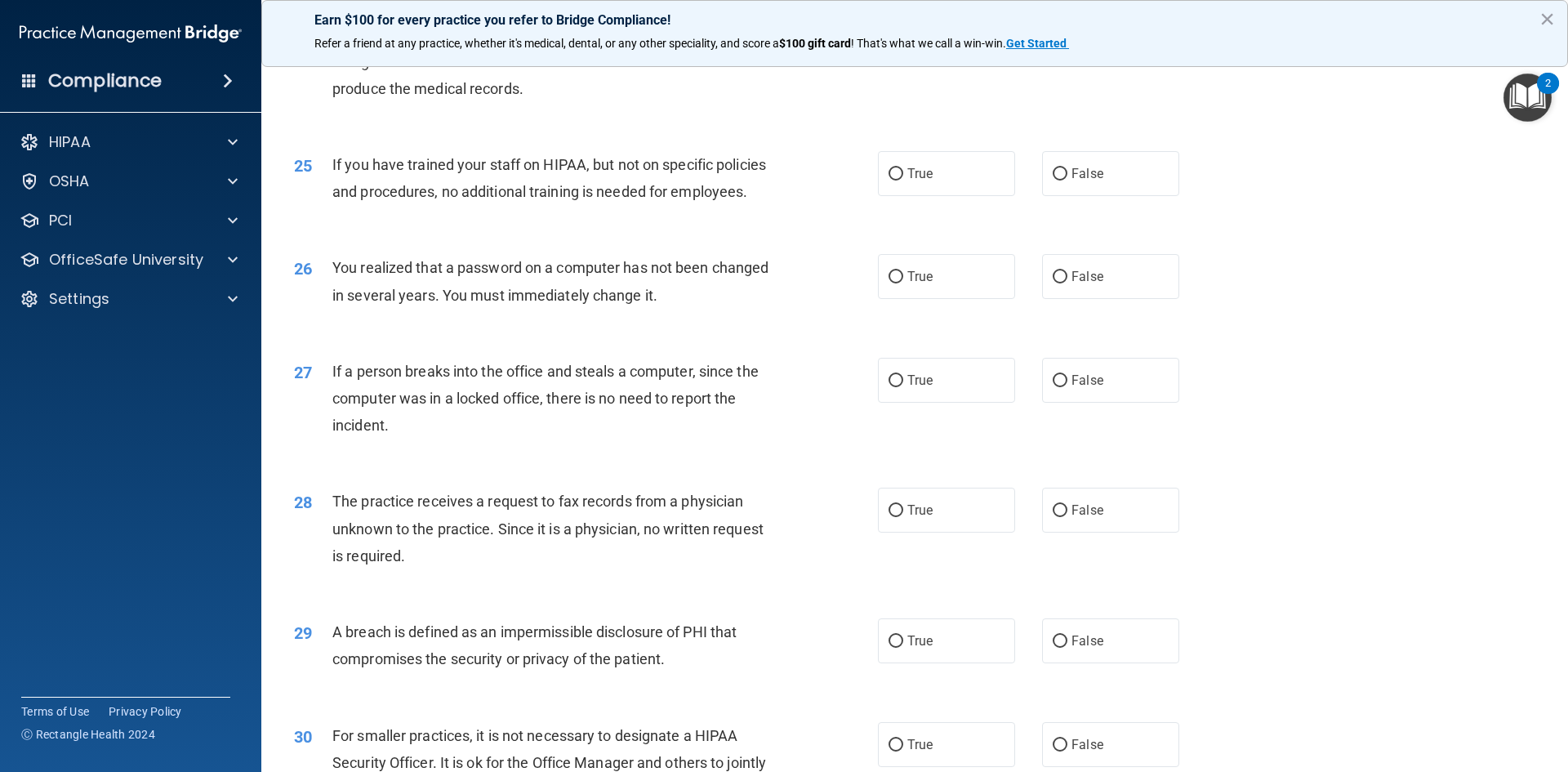
scroll to position [3095, 0]
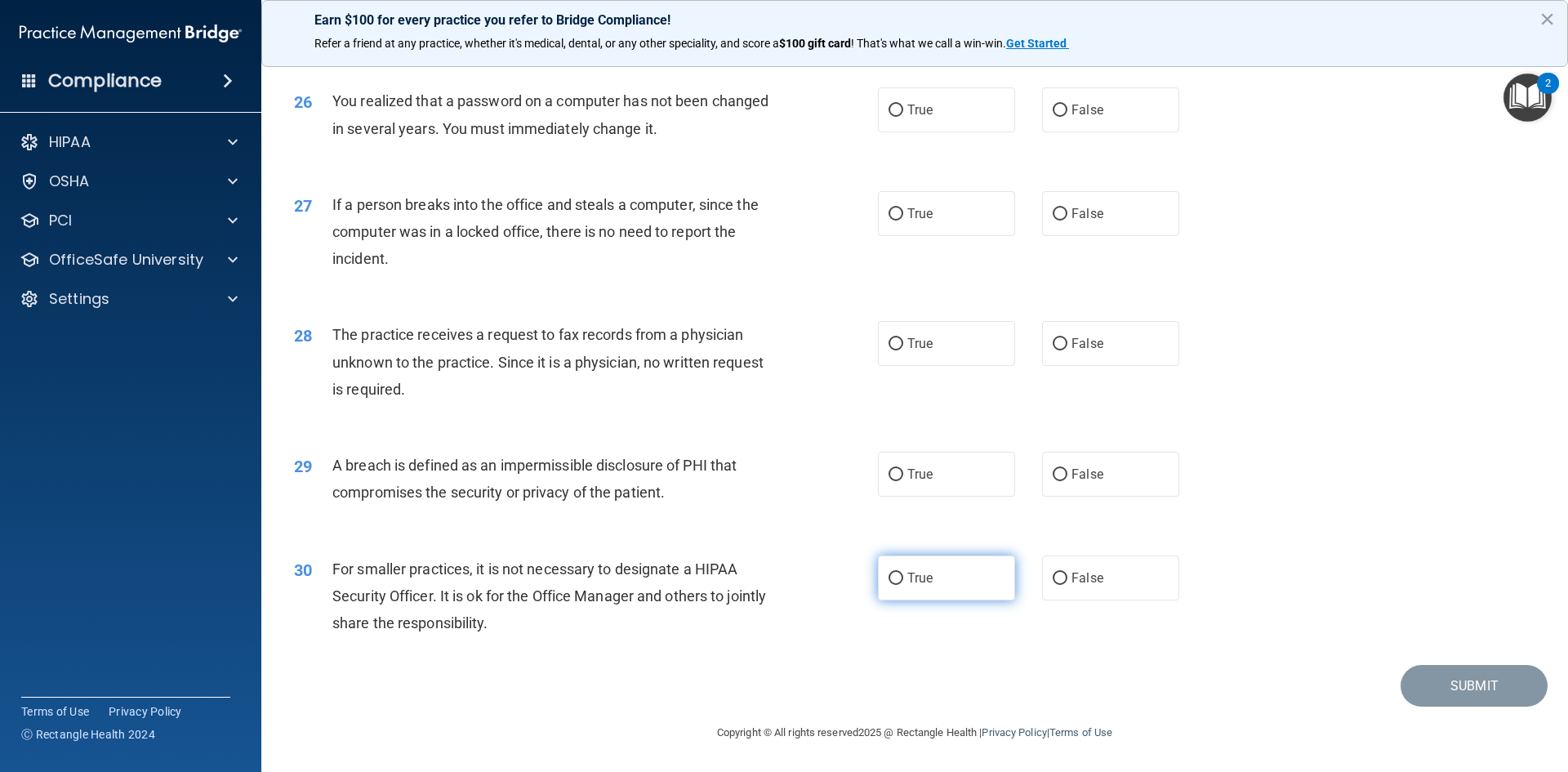
click at [952, 568] on label "True" at bounding box center [946, 578] width 137 height 45
click at [903, 573] on input "True" at bounding box center [896, 579] width 14 height 12
radio input "true"
click at [1054, 481] on input "False" at bounding box center [1059, 475] width 14 height 12
radio input "true"
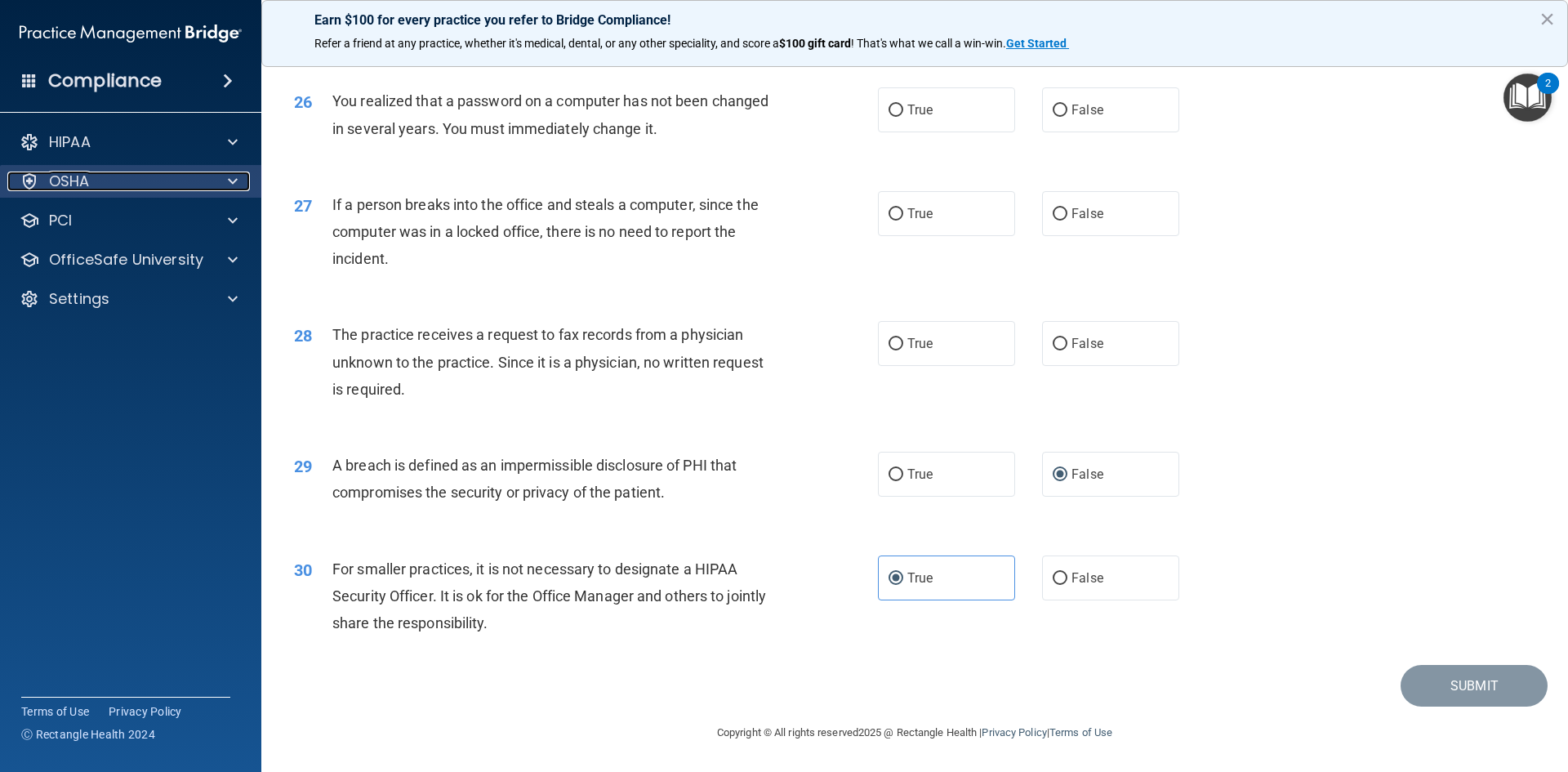
click at [78, 181] on p "OSHA" at bounding box center [70, 181] width 41 height 20
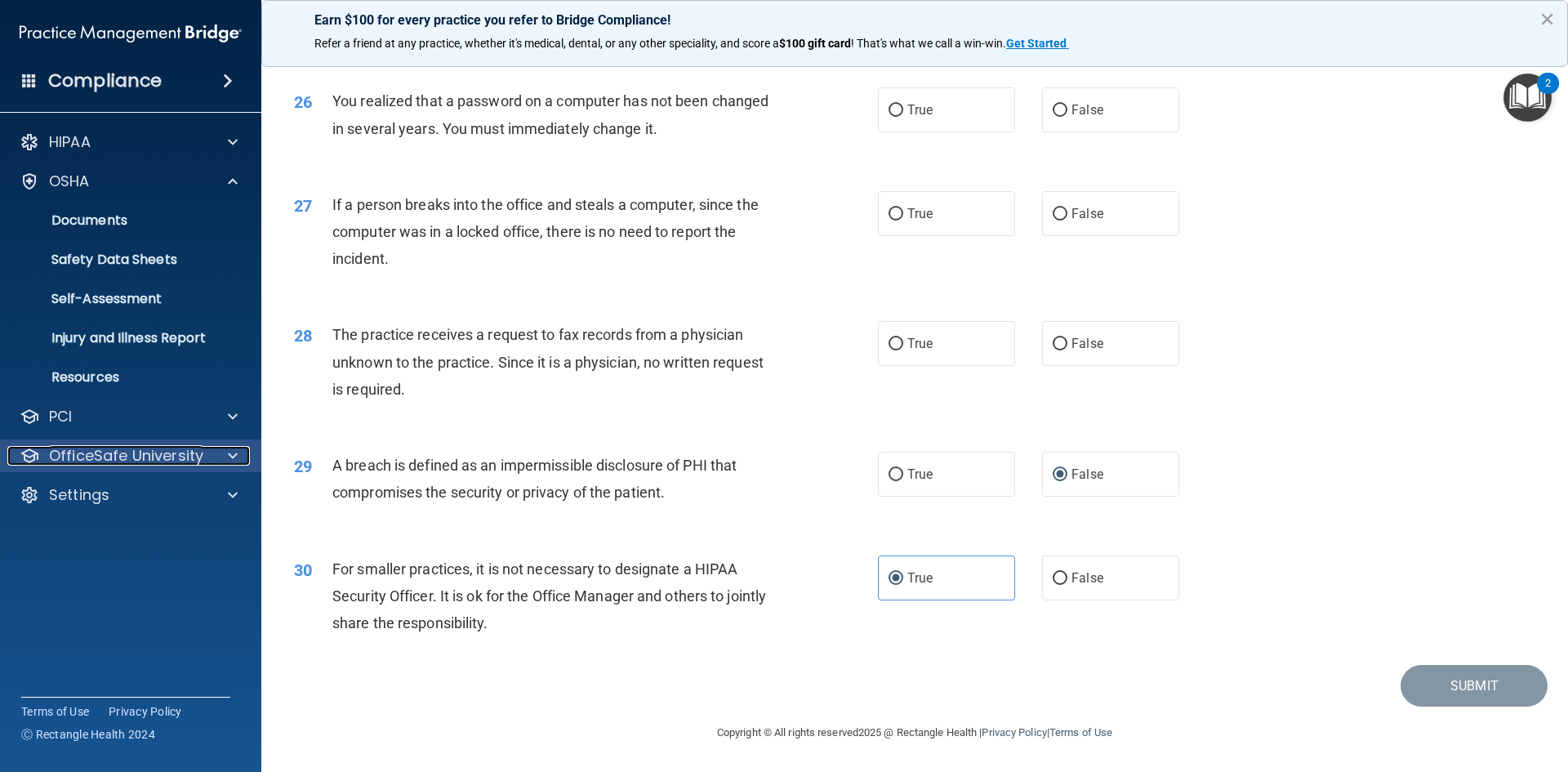
click at [140, 453] on p "OfficeSafe University" at bounding box center [126, 456] width 154 height 20
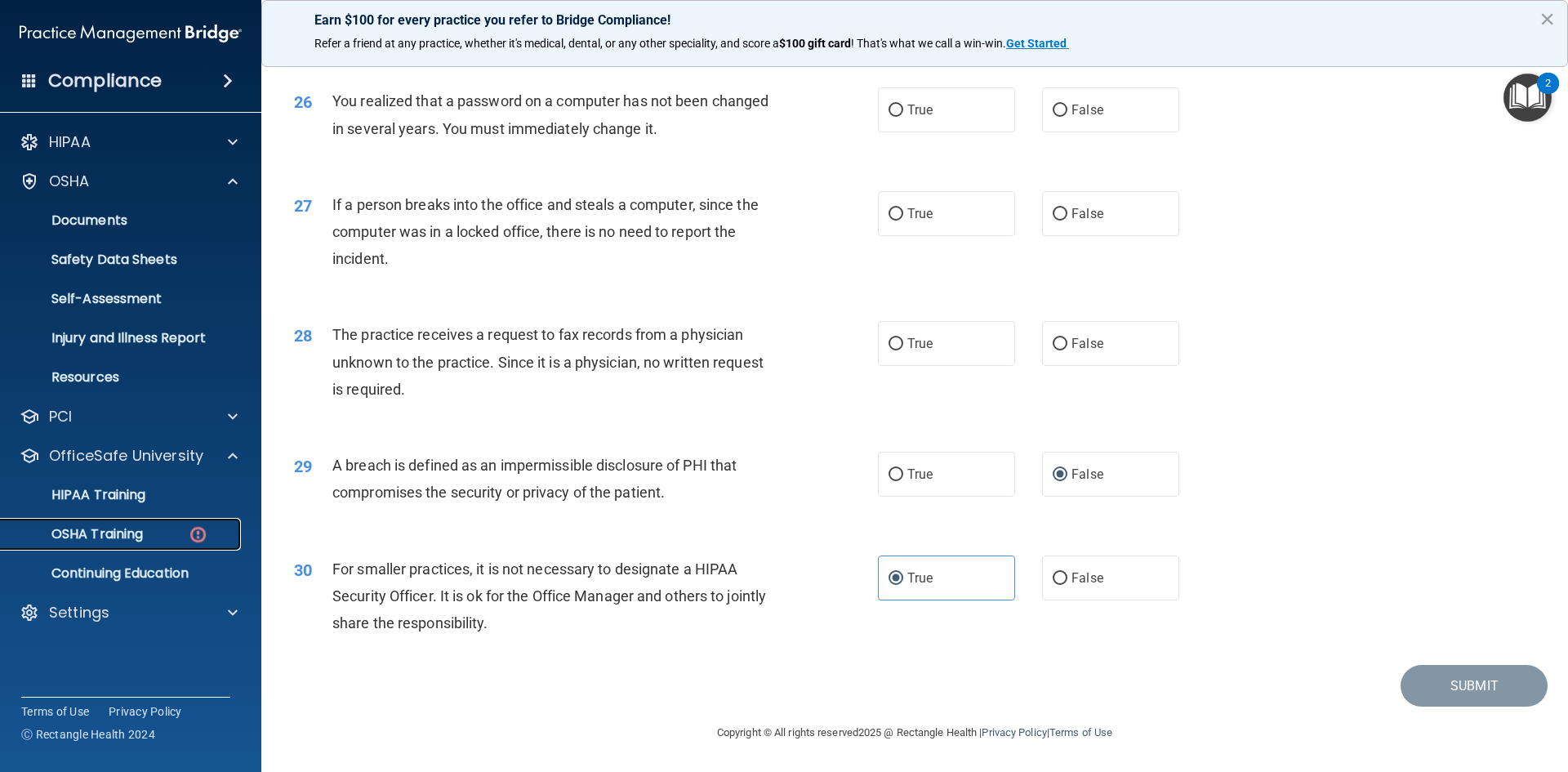
click at [136, 543] on link "OSHA Training" at bounding box center [112, 534] width 257 height 33
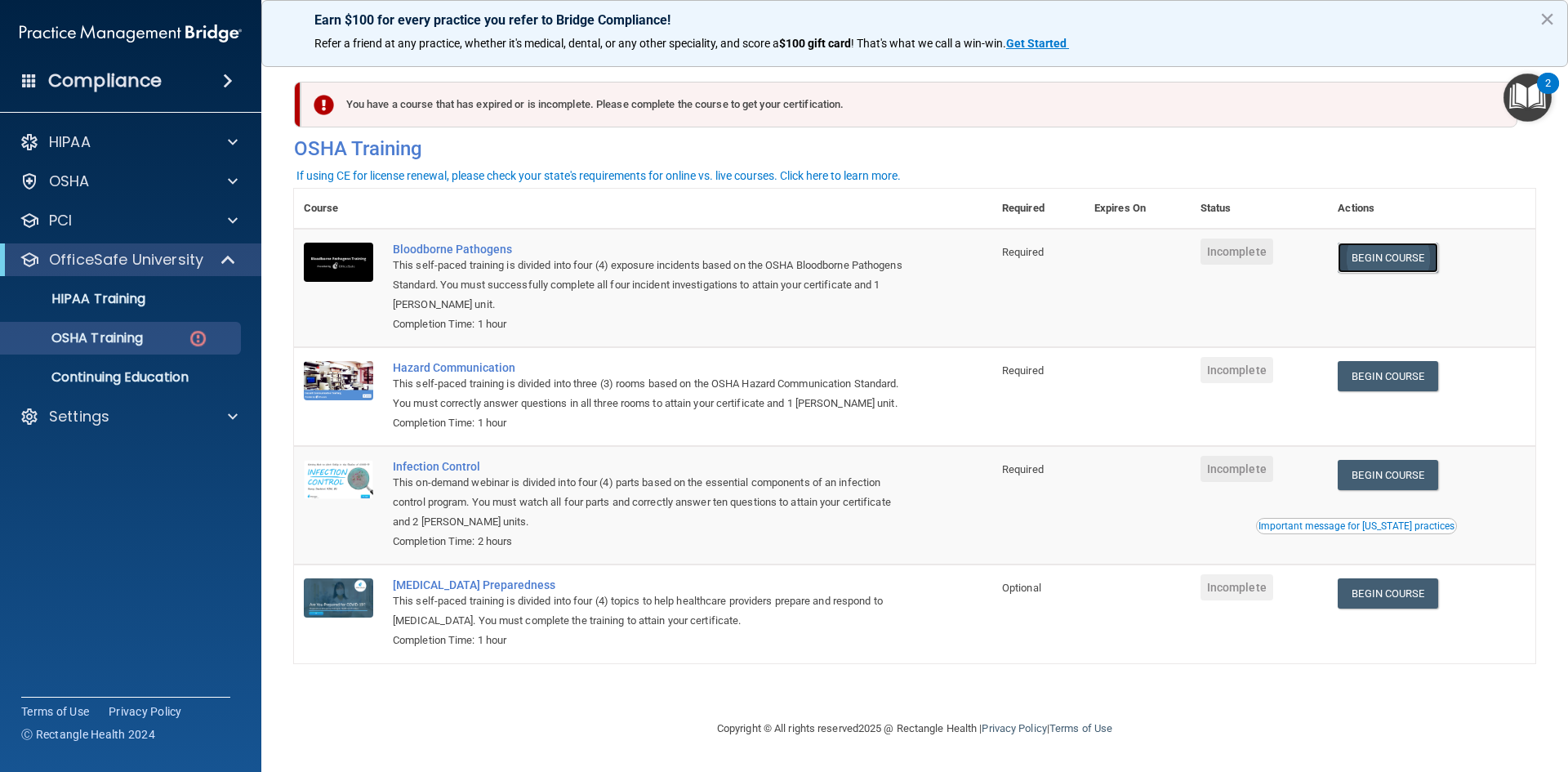
click at [1420, 260] on link "Begin Course" at bounding box center [1387, 258] width 99 height 31
